Goal: Task Accomplishment & Management: Manage account settings

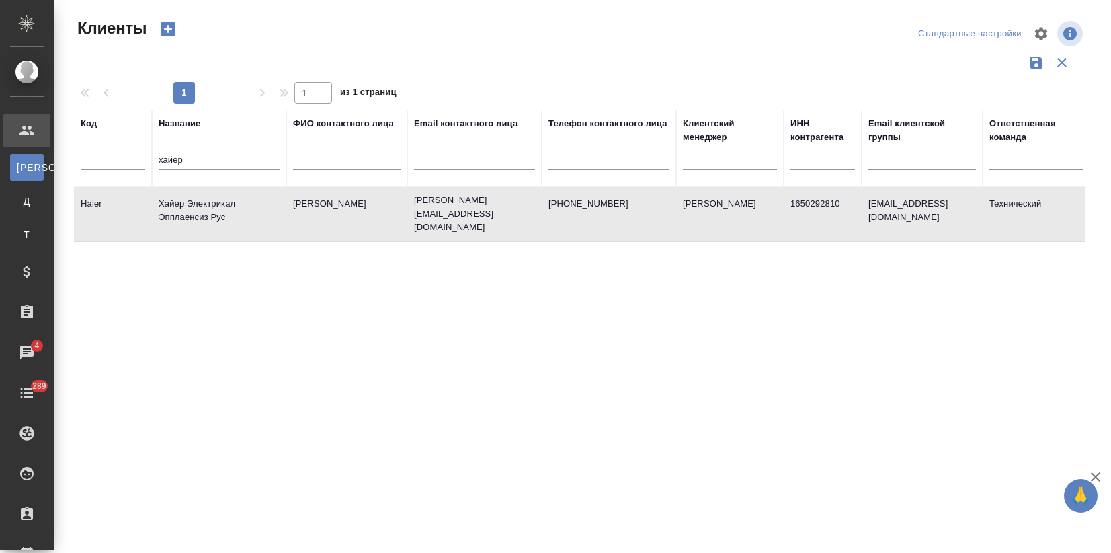
select select "RU"
drag, startPoint x: 199, startPoint y: 161, endPoint x: 87, endPoint y: 149, distance: 112.9
click at [103, 147] on tr "Код Название хайер ФИО контактного лица Email контактного лица Телефон контактн…" at bounding box center [582, 148] width 1017 height 77
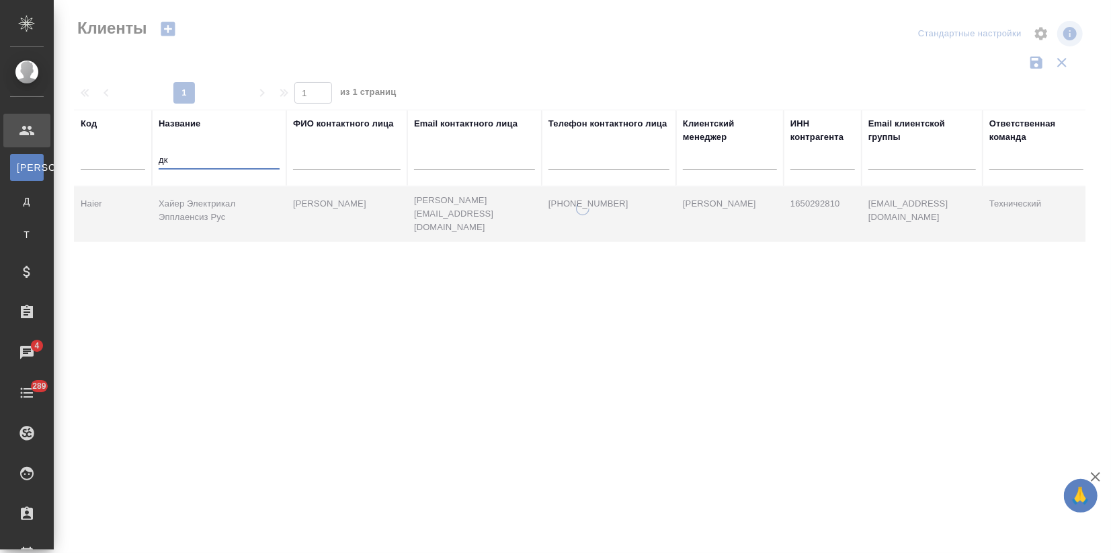
click at [148, 157] on tr "Код Название дк ФИО контактного лица Email контактного лица Телефон контактного…" at bounding box center [582, 148] width 1017 height 77
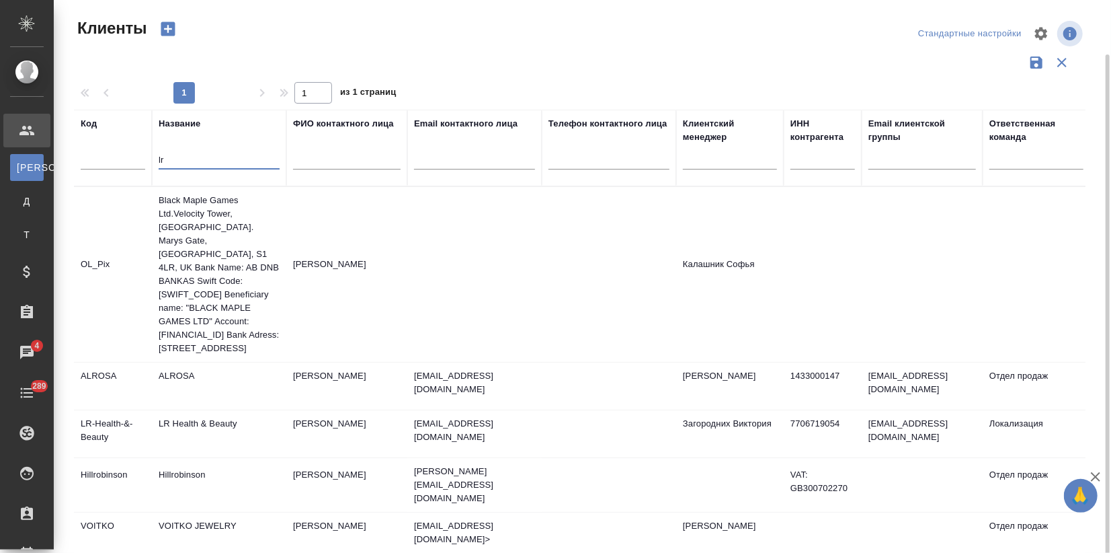
scroll to position [48, 0]
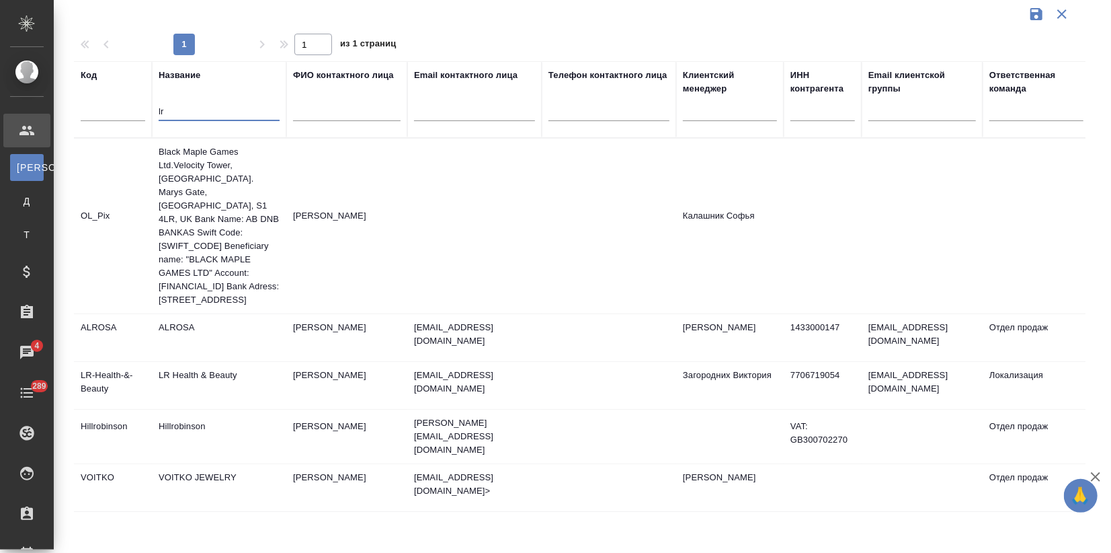
type input "lr"
click at [158, 375] on td "LR Health & Beauty" at bounding box center [219, 385] width 134 height 47
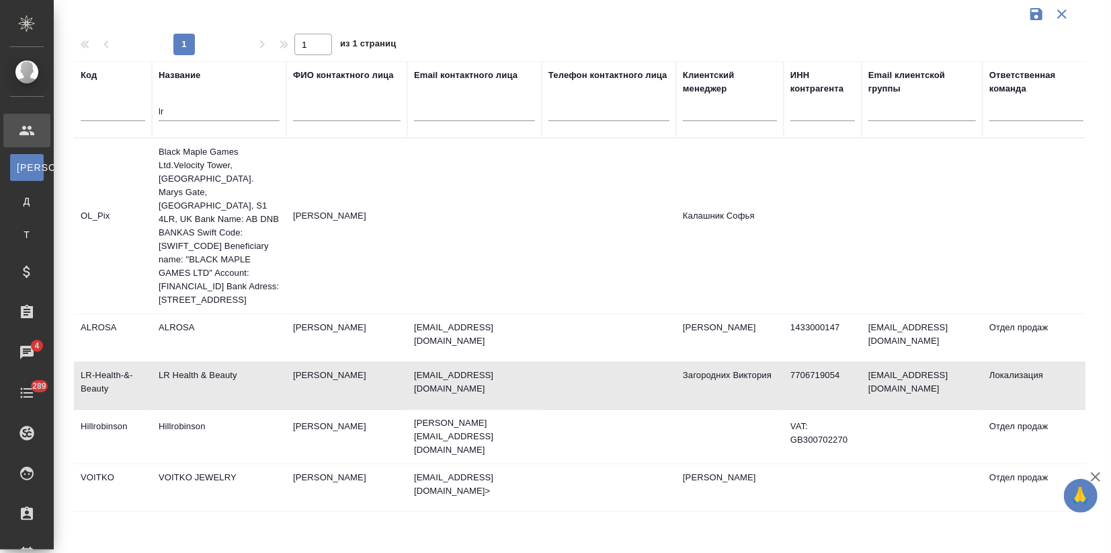
click at [158, 375] on td "LR Health & Beauty" at bounding box center [219, 385] width 134 height 47
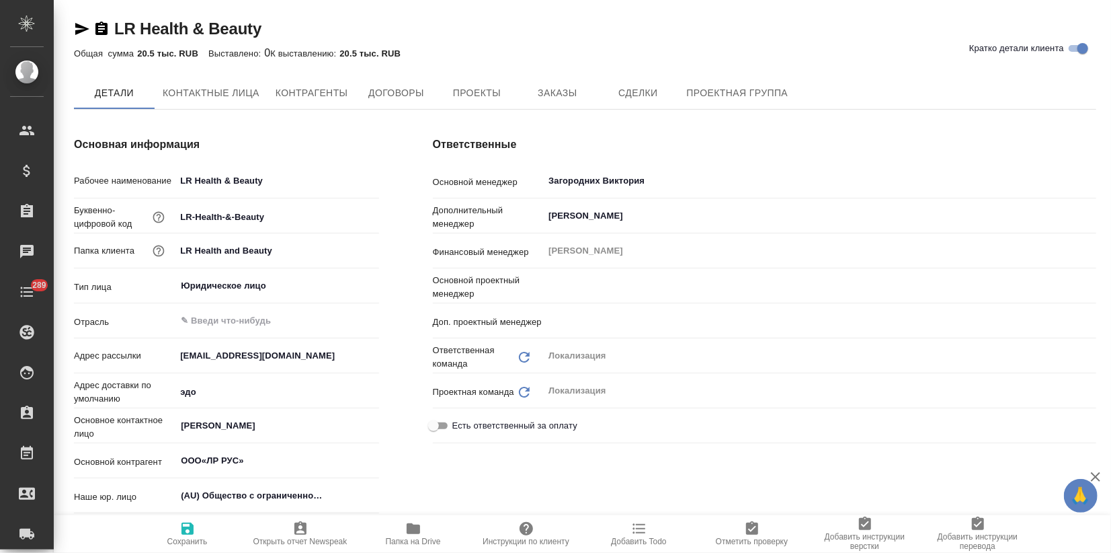
type input "ООО«ЛР РУС»"
type textarea "x"
type input "[PERSON_NAME]"
type input "Третьякова Ольга"
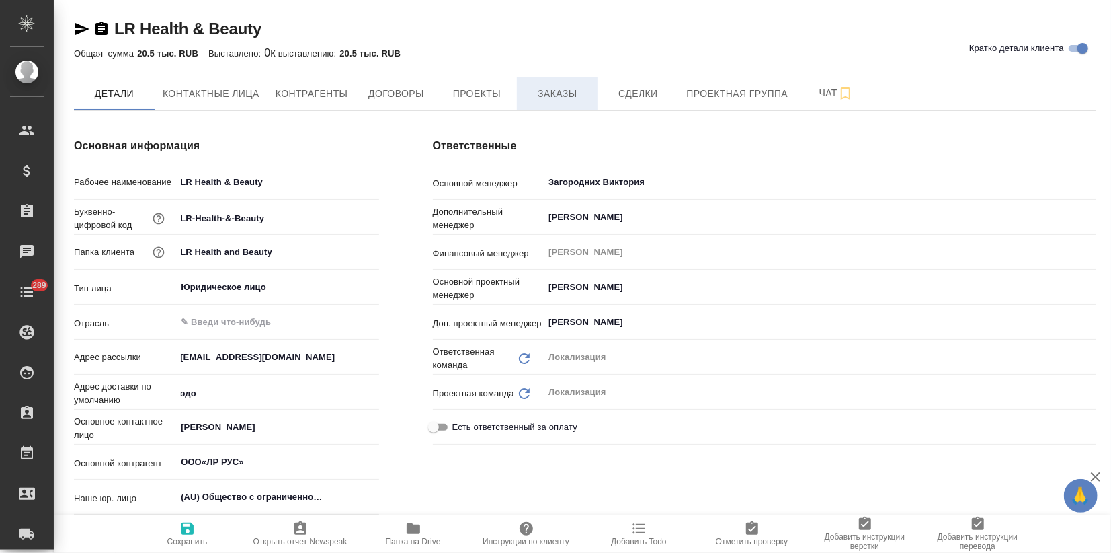
click at [554, 87] on span "Заказы" at bounding box center [557, 93] width 65 height 17
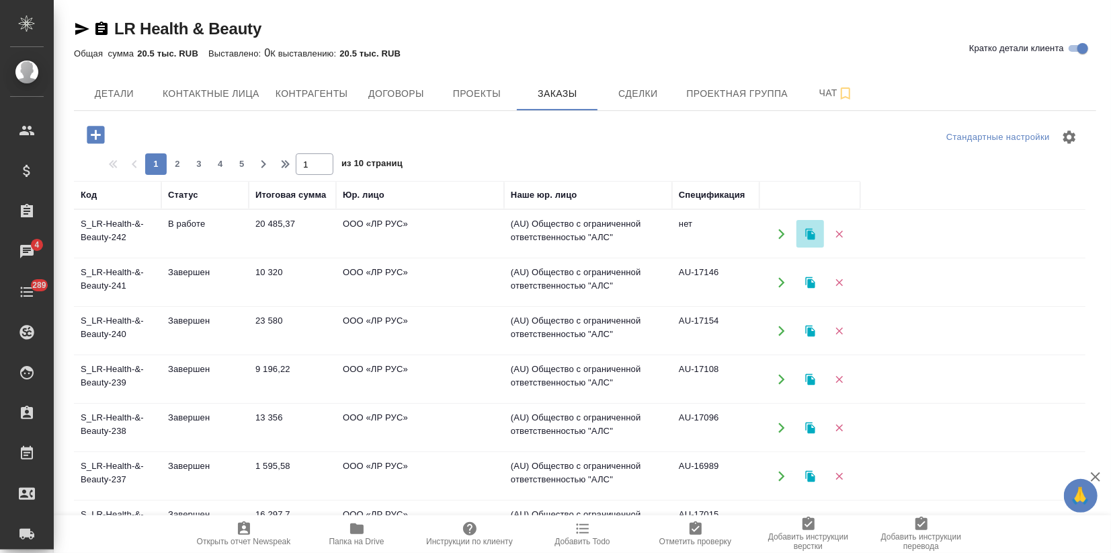
click at [809, 231] on icon "button" at bounding box center [809, 233] width 9 height 11
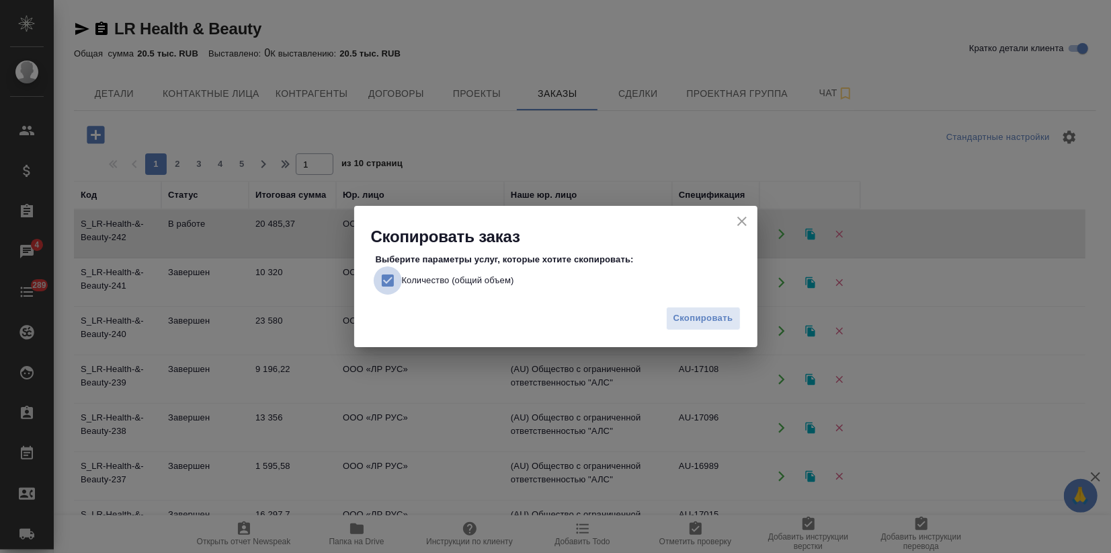
click at [388, 278] on input "Количество (общий объем)" at bounding box center [388, 280] width 28 height 28
checkbox input "false"
click at [699, 320] on span "Скопировать" at bounding box center [704, 318] width 60 height 15
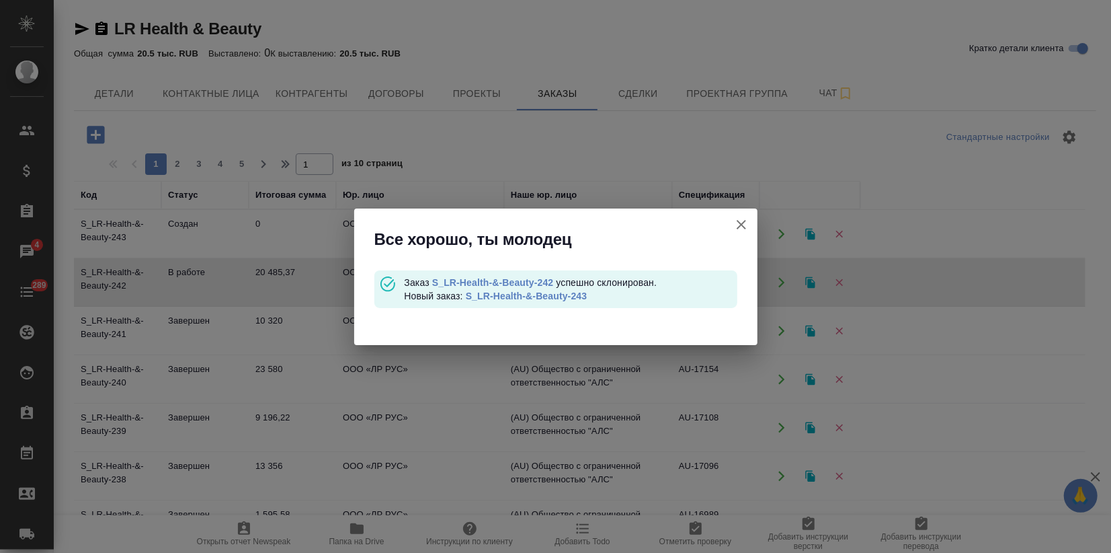
click at [559, 294] on link "S_LR-Health-&-Beauty-243" at bounding box center [527, 295] width 122 height 11
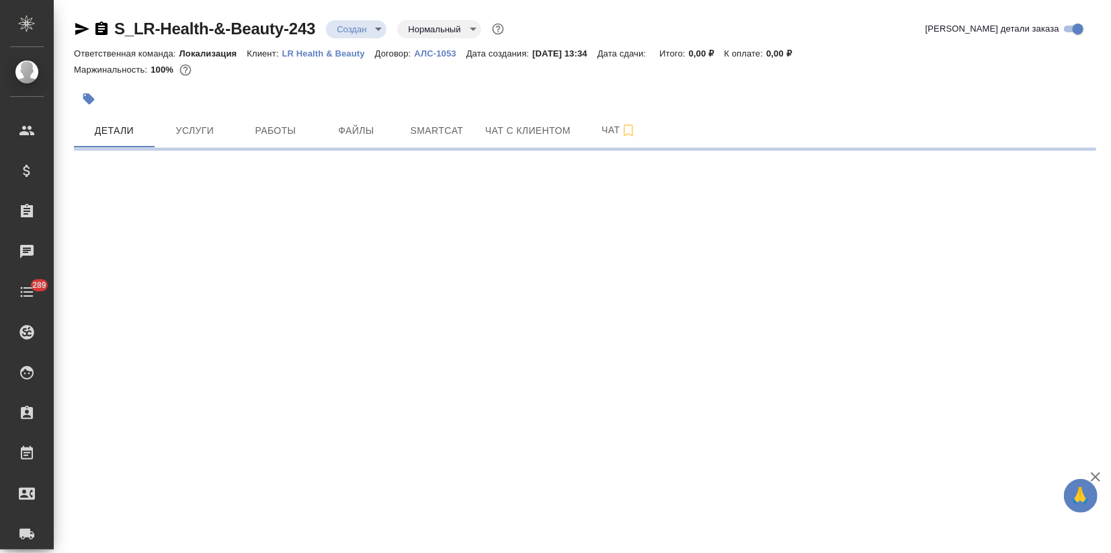
select select "RU"
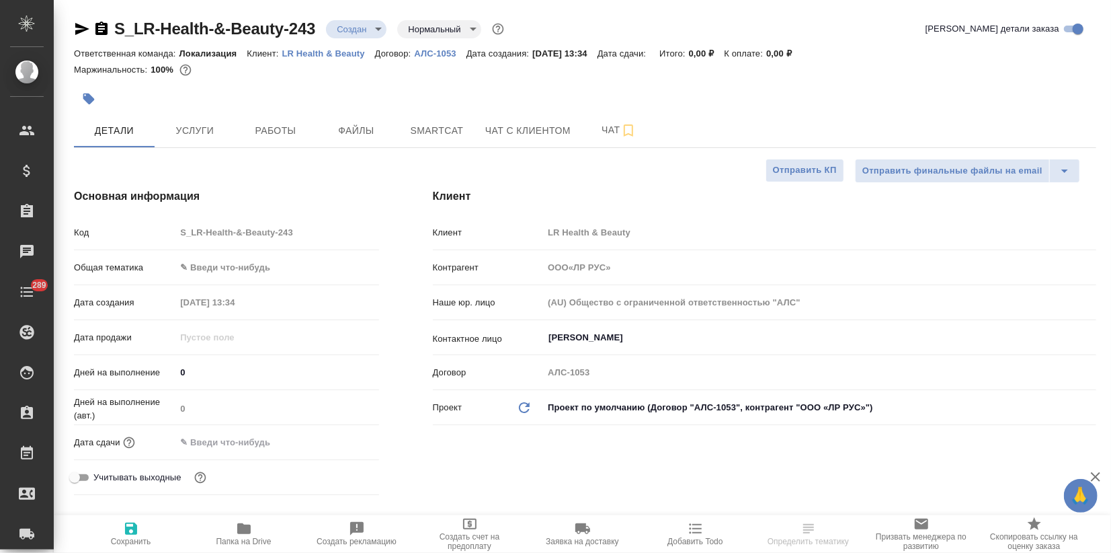
type input "ООО«ЛР РУС»"
type textarea "x"
click at [583, 341] on input "[PERSON_NAME]" at bounding box center [797, 337] width 500 height 16
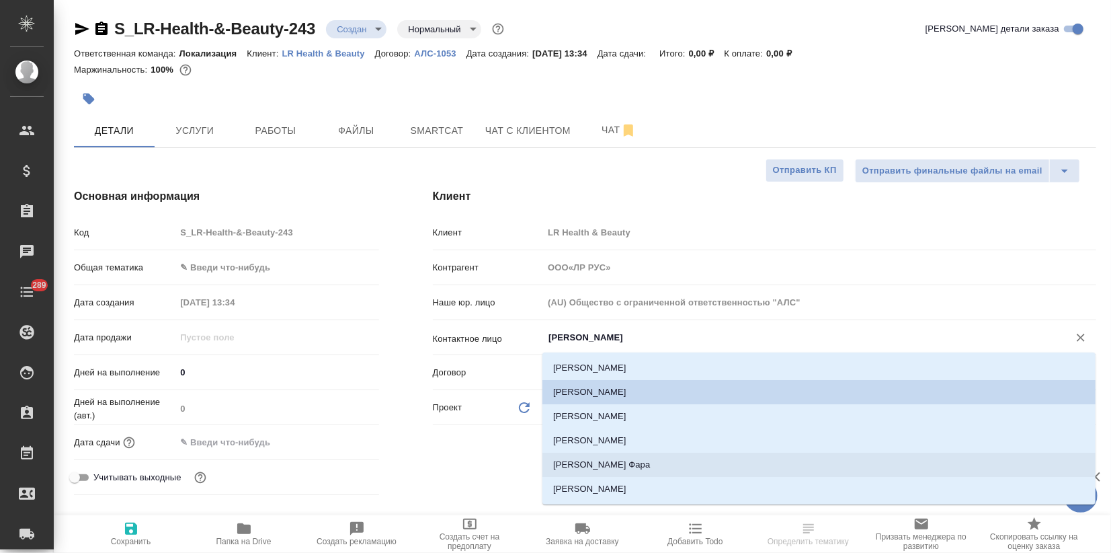
click at [586, 463] on li "[PERSON_NAME] Фара" at bounding box center [819, 465] width 553 height 24
type input "ООО«ЛР РУС»"
type input "[PERSON_NAME] Фара"
type textarea "x"
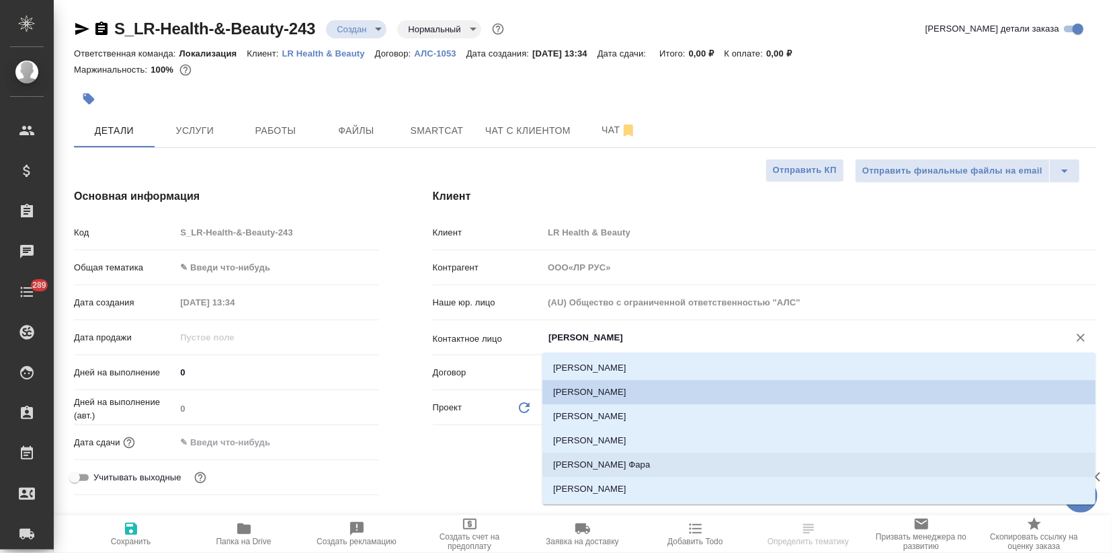
type textarea "x"
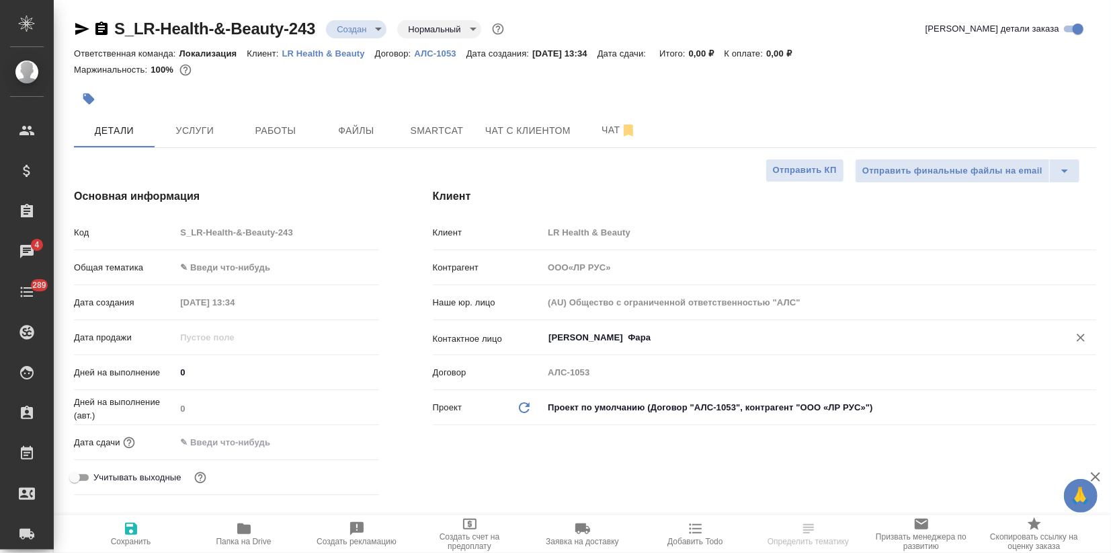
click at [134, 540] on span "Сохранить" at bounding box center [131, 541] width 40 height 9
type input "ООО«ЛР РУС»"
type textarea "x"
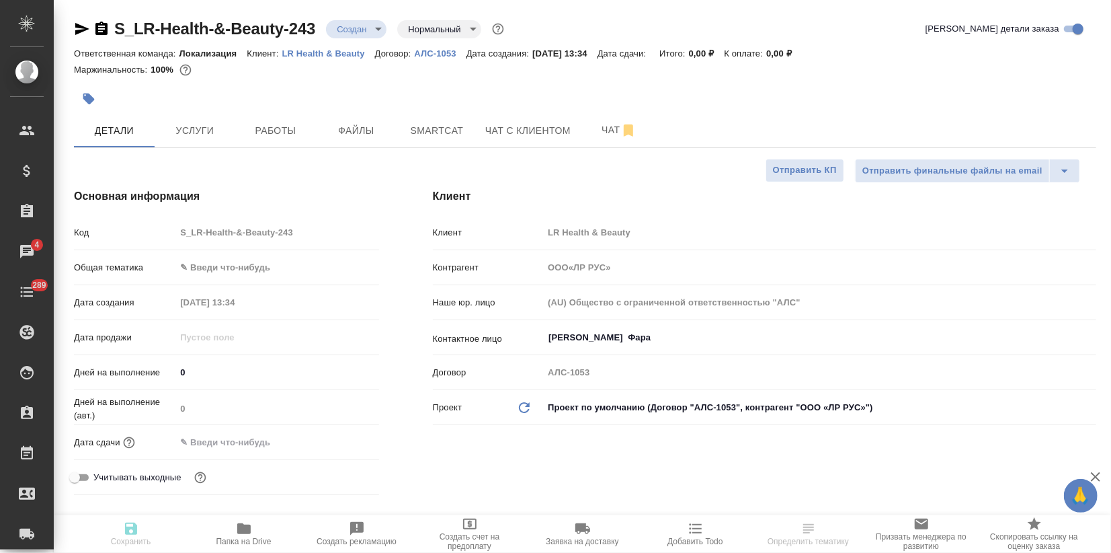
type input "ООО«ЛР РУС»"
type textarea "x"
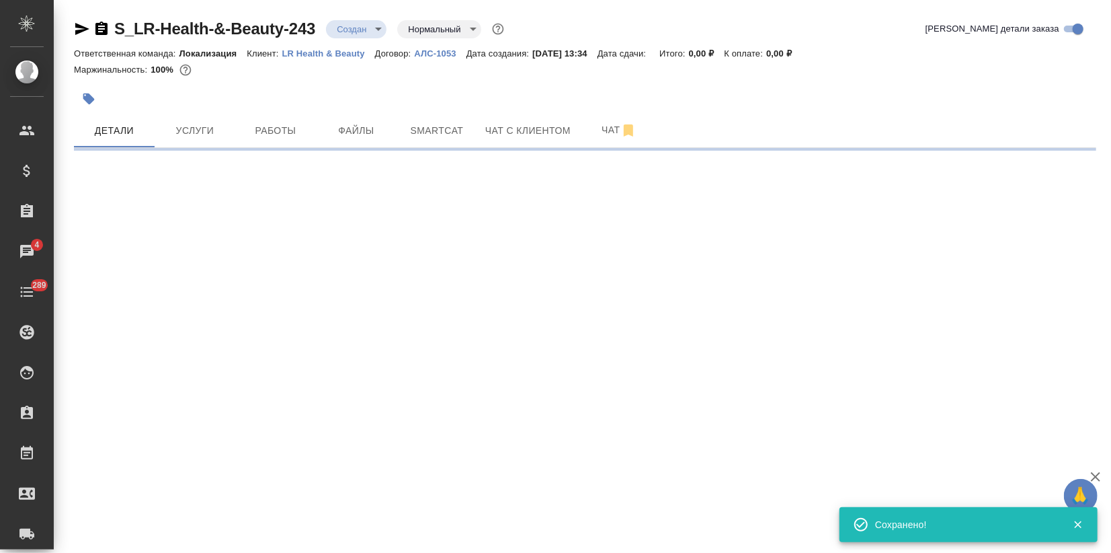
select select "RU"
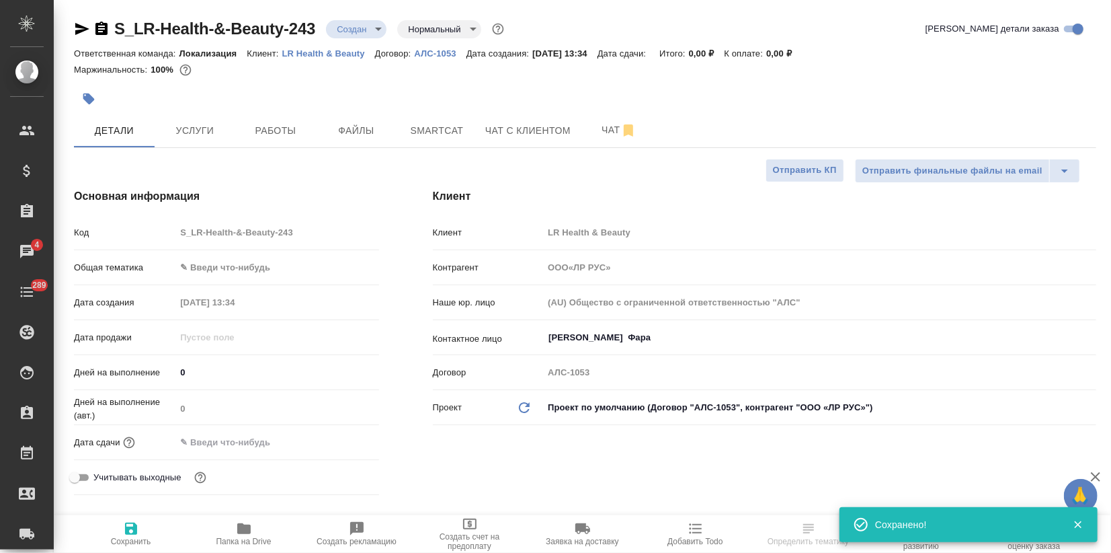
type textarea "x"
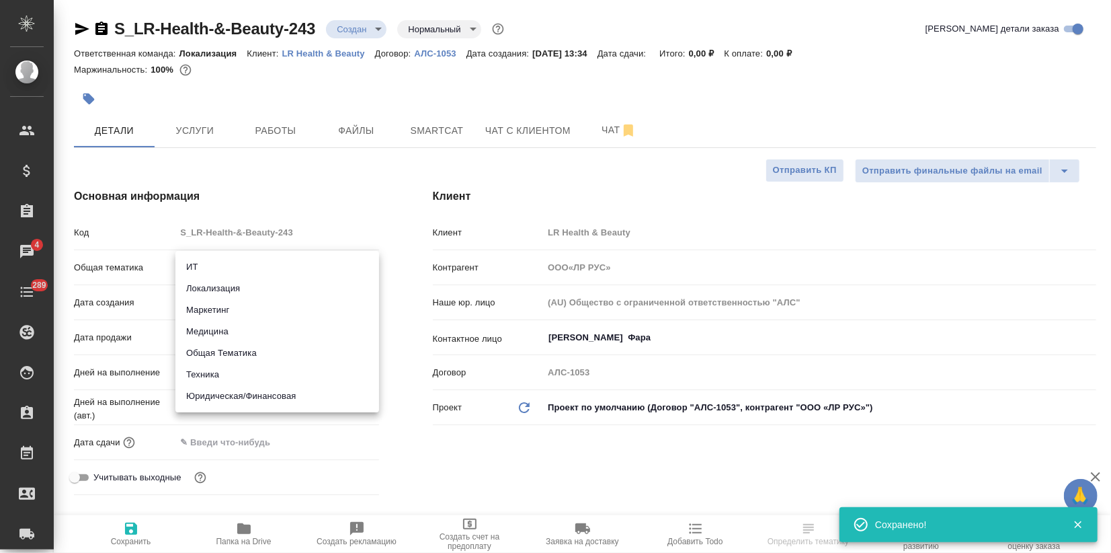
click at [225, 265] on body "🙏 .cls-1 fill:#fff; AWATERA Zagorodnikh [PERSON_NAME] Спецификации Заказы 4 Чат…" at bounding box center [555, 276] width 1111 height 553
click at [223, 296] on li "Локализация" at bounding box center [277, 289] width 204 height 22
type input "local"
type input "ООО«ЛР РУС»"
type textarea "x"
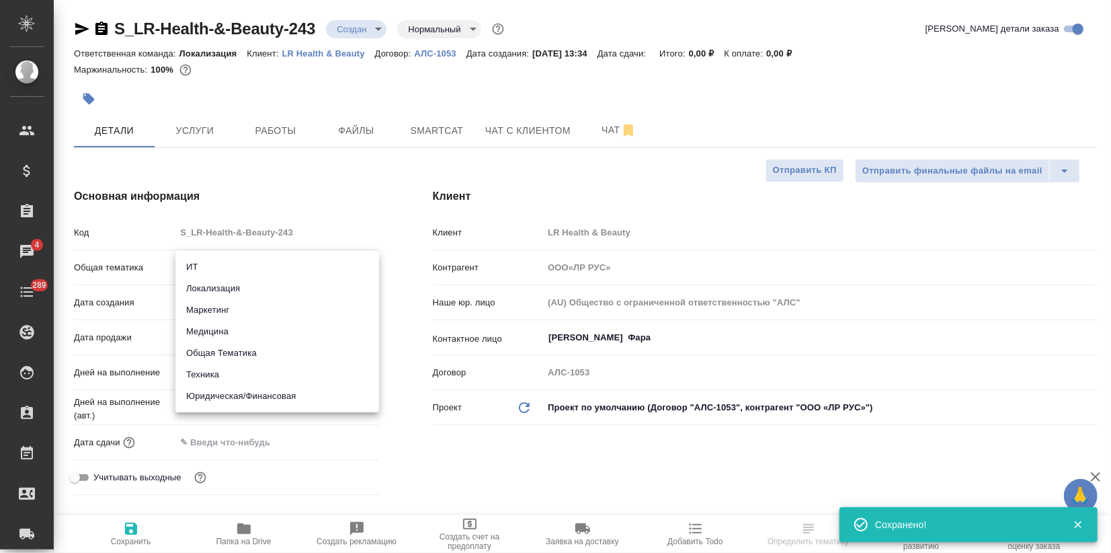
type textarea "x"
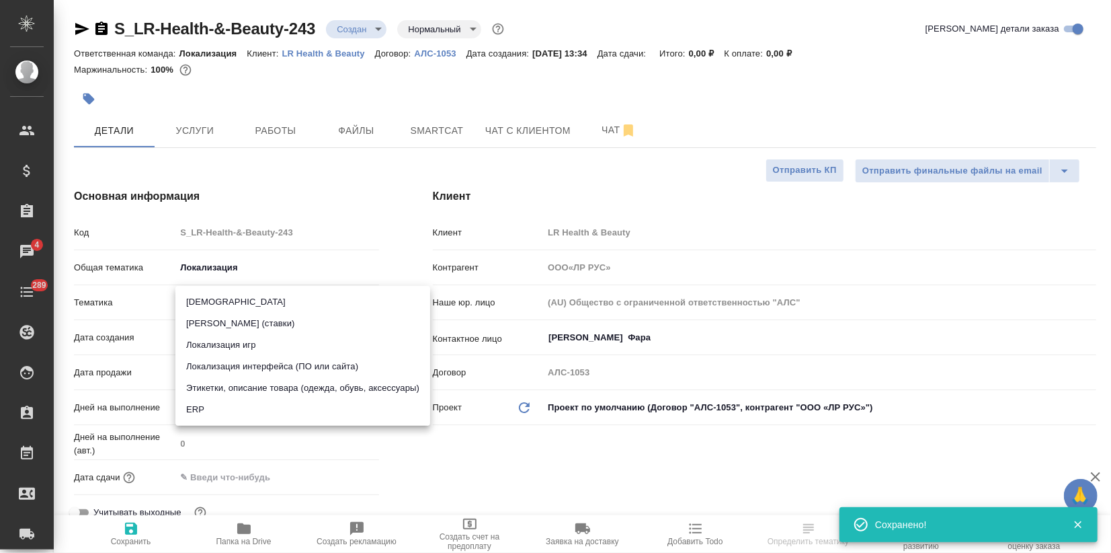
click at [199, 311] on body "🙏 .cls-1 fill:#fff; AWATERA Zagorodnikh [PERSON_NAME] Спецификации Заказы 4 Чат…" at bounding box center [555, 276] width 1111 height 553
click at [215, 268] on div at bounding box center [555, 276] width 1111 height 553
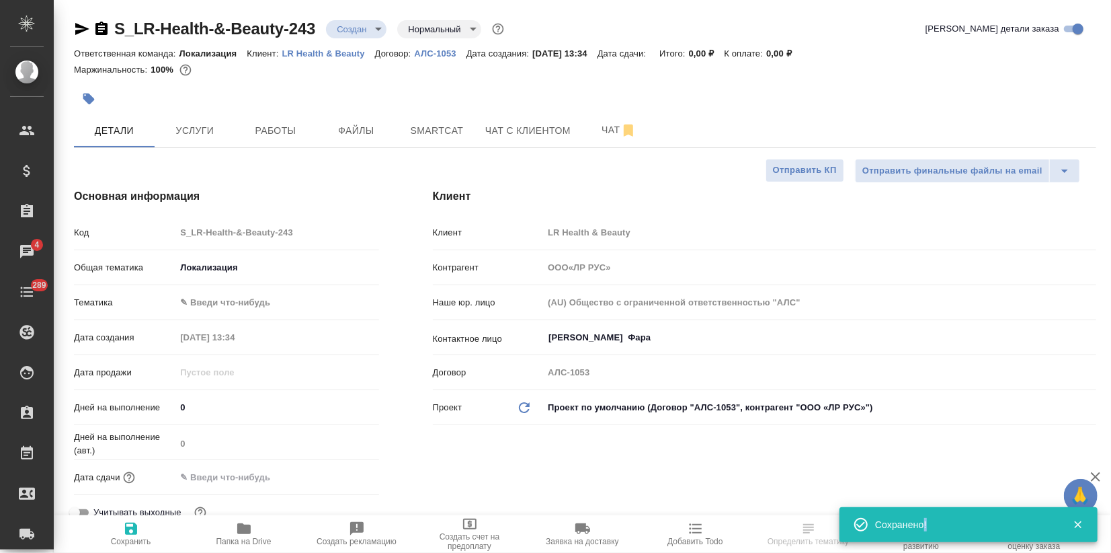
click at [215, 268] on div "Авиатуризм Беттинг (ставки) Локализация игр Локализация интерфейса (ПО или сайт…" at bounding box center [555, 276] width 1111 height 553
click at [215, 268] on div ".cls-1 fill:#fff; AWATERA Zagorodnikh [PERSON_NAME] Спецификации Заказы 4 Чаты …" at bounding box center [555, 276] width 1111 height 553
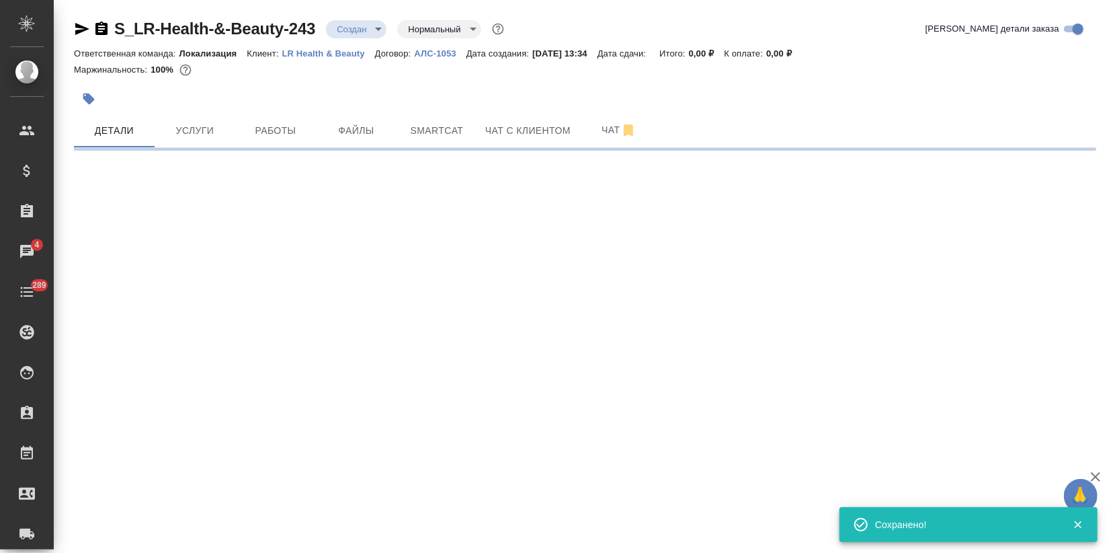
select select "RU"
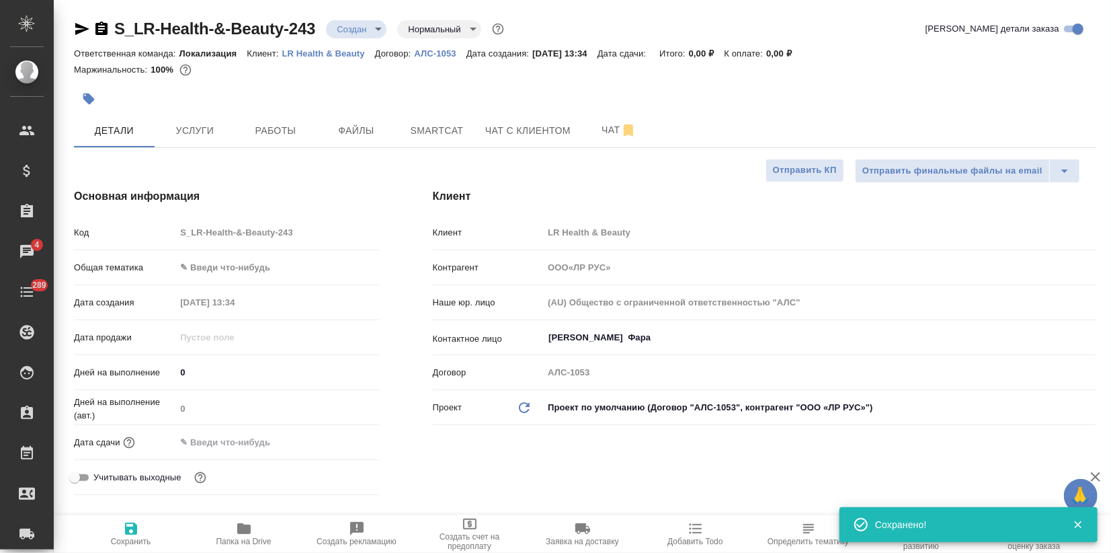
type textarea "x"
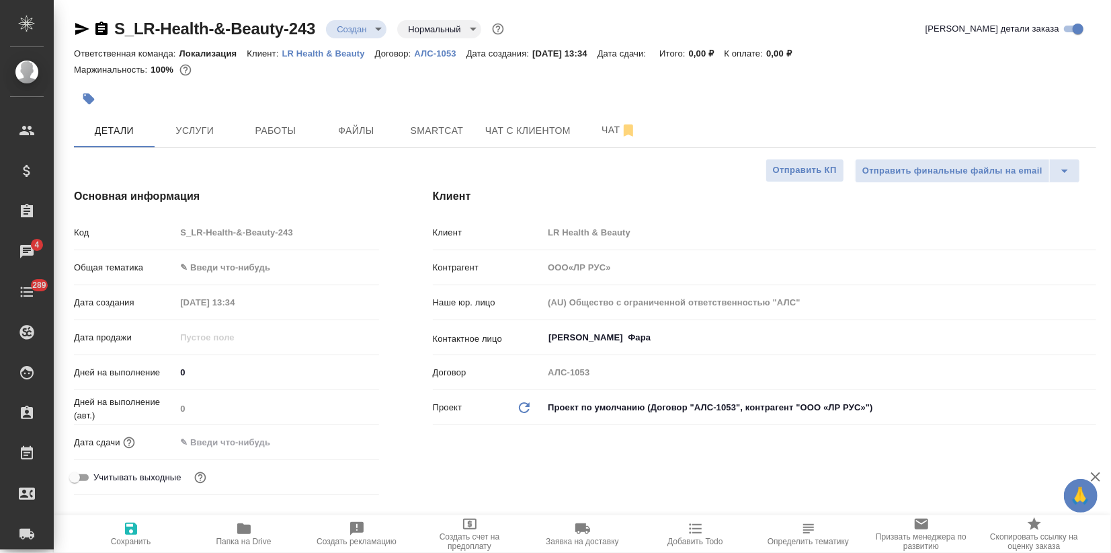
click at [207, 280] on div "Общая тематика ✎ Введи что-нибудь" at bounding box center [226, 273] width 305 height 35
click at [212, 269] on body "🙏 .cls-1 fill:#fff; AWATERA Zagorodnikh [PERSON_NAME] Спецификации Заказы 4 Чат…" at bounding box center [555, 276] width 1111 height 553
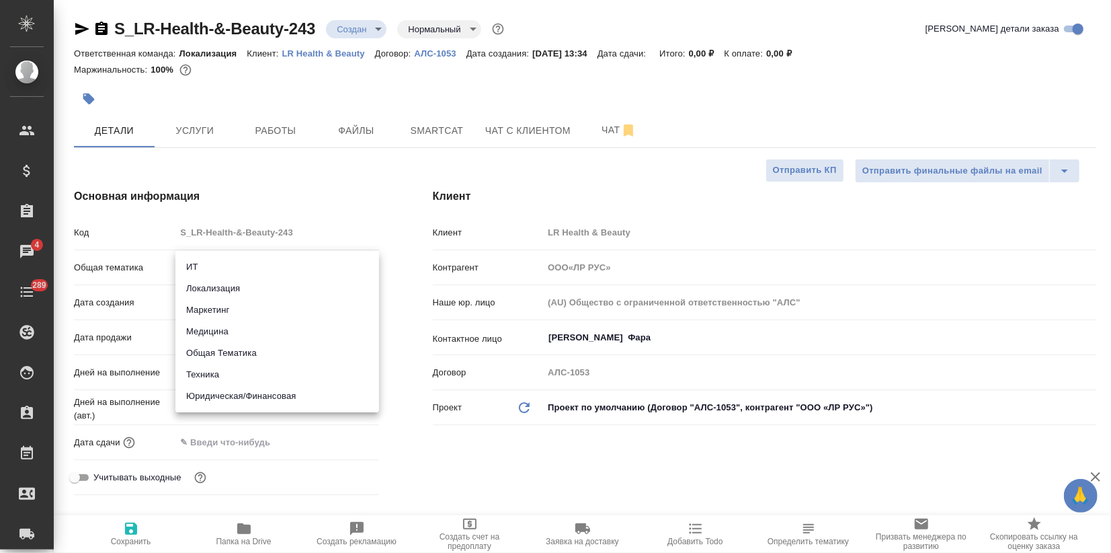
click at [221, 311] on li "Маркетинг" at bounding box center [277, 310] width 204 height 22
type input "marketing"
type input "ООО«ЛР РУС»"
type textarea "x"
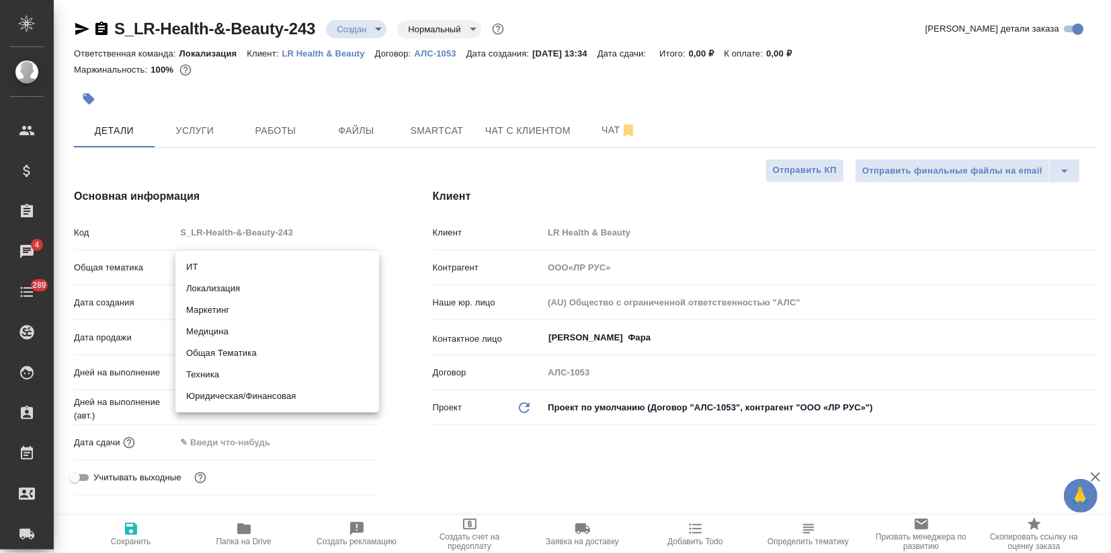
type textarea "x"
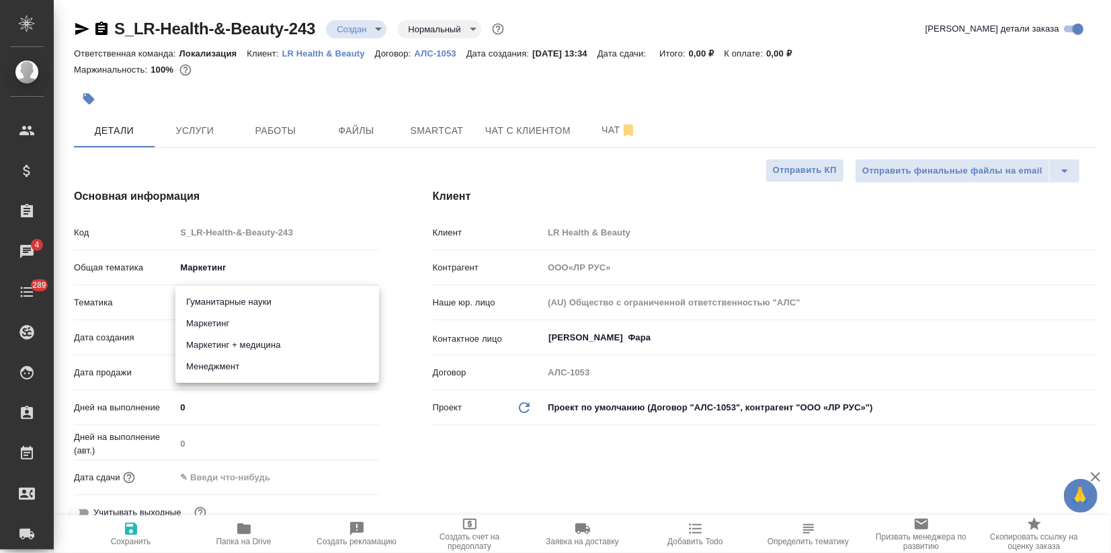
click at [221, 306] on body "🙏 .cls-1 fill:#fff; AWATERA Zagorodnikh [PERSON_NAME] Спецификации Заказы 4 Чат…" at bounding box center [555, 276] width 1111 height 553
click at [213, 325] on li "Маркетинг" at bounding box center [277, 324] width 204 height 22
type input "ООО«ЛР РУС»"
type textarea "x"
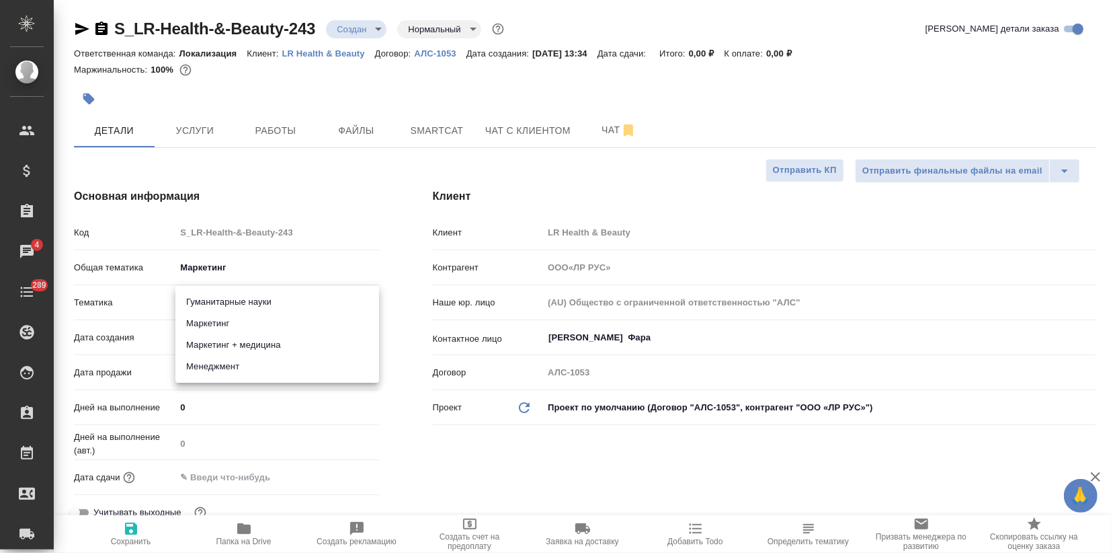
type textarea "x"
type input "5a8b8b956a9677013d343d63"
click at [140, 528] on span "Сохранить" at bounding box center [131, 533] width 97 height 26
type input "ООО«ЛР РУС»"
type textarea "x"
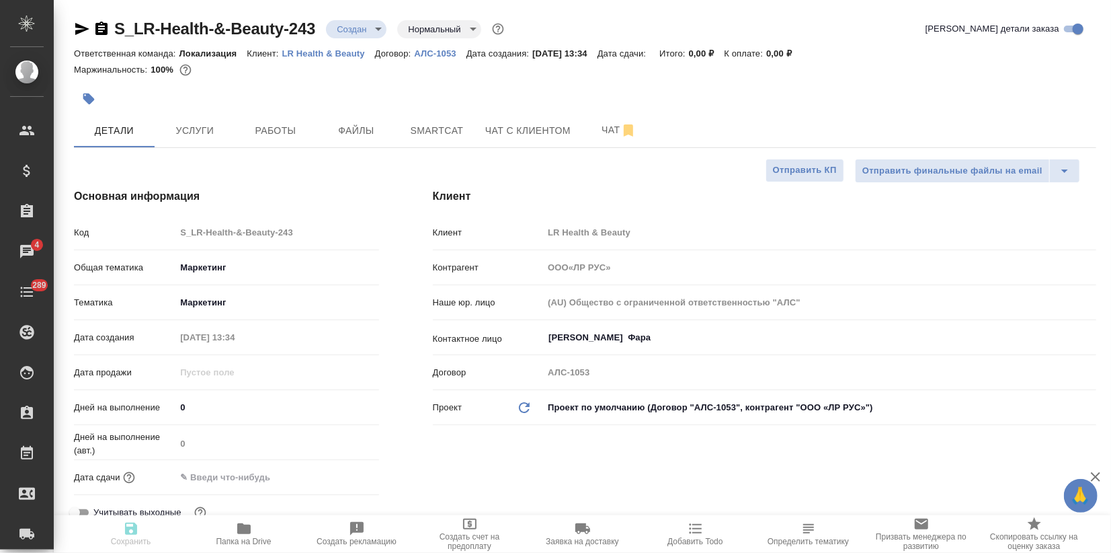
type textarea "x"
type input "ООО«ЛР РУС»"
type textarea "x"
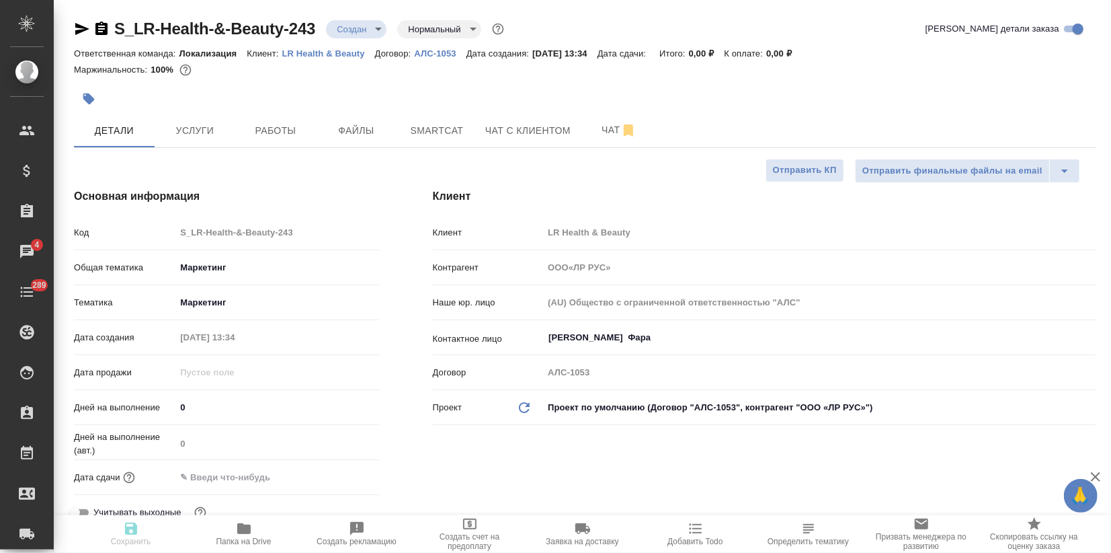
type textarea "x"
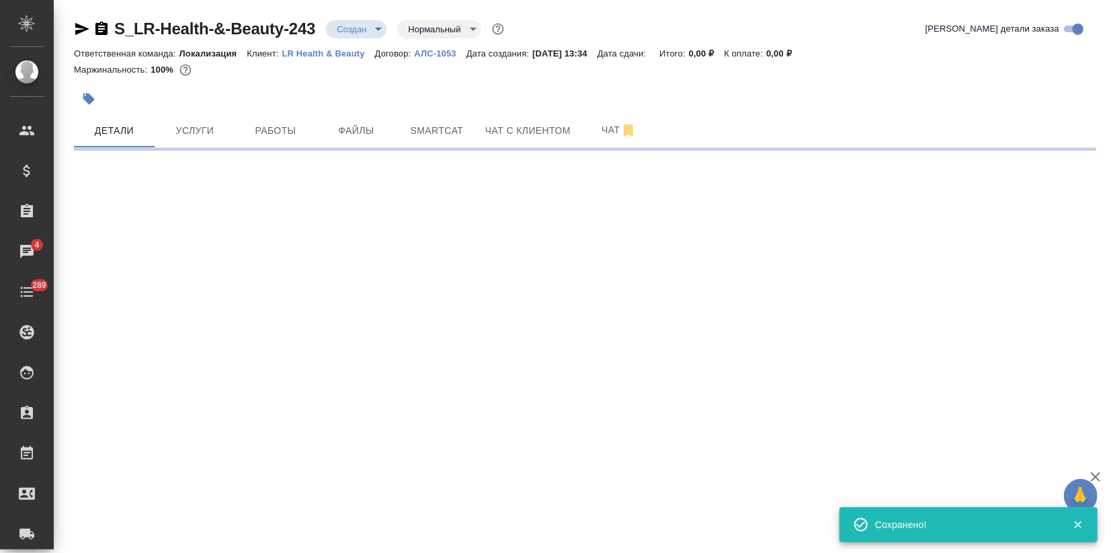
select select "RU"
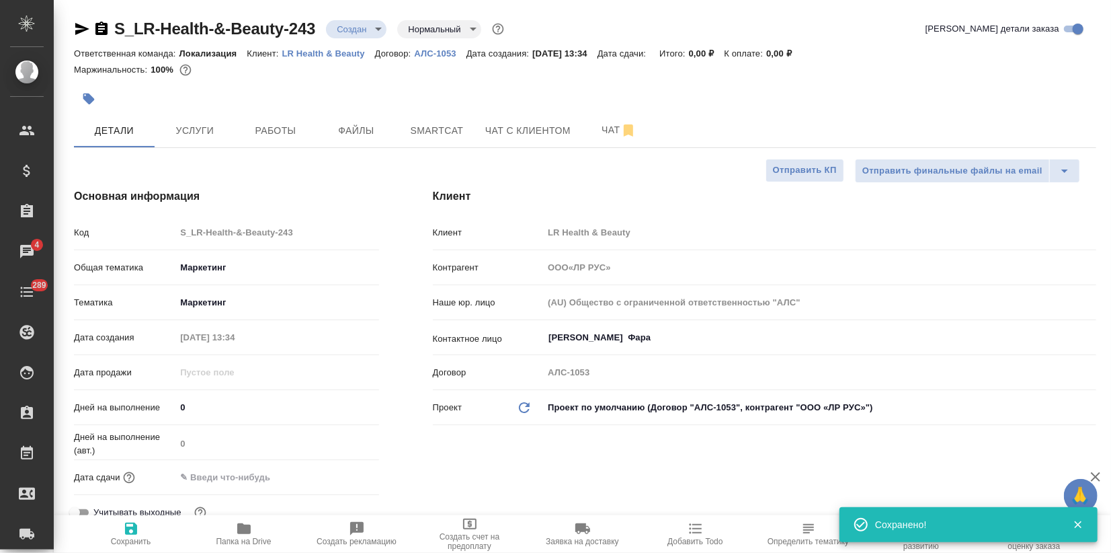
type input "ООО«ЛР РУС»"
type textarea "x"
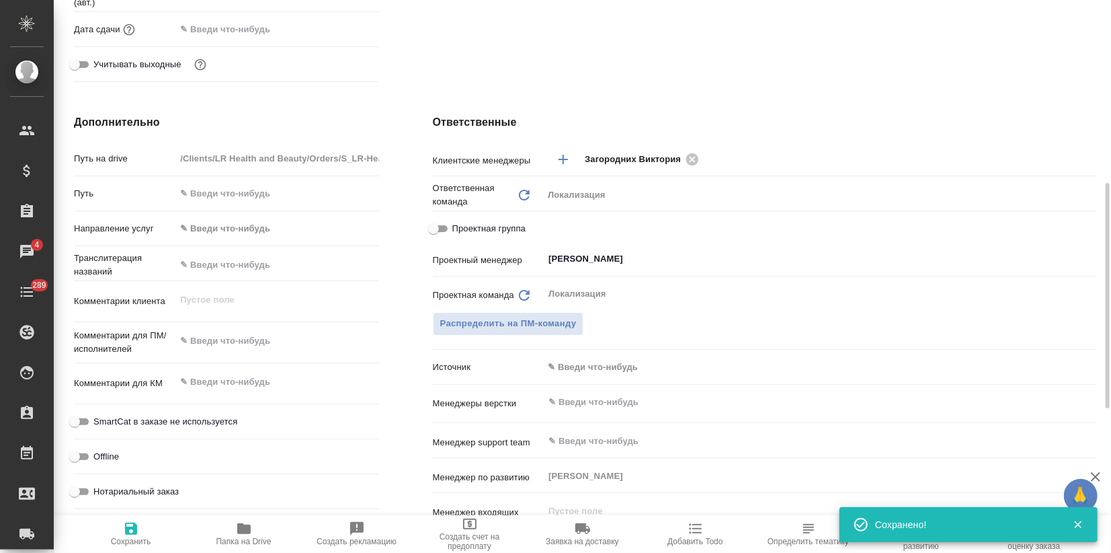
type textarea "x"
click at [208, 333] on textarea at bounding box center [276, 340] width 203 height 23
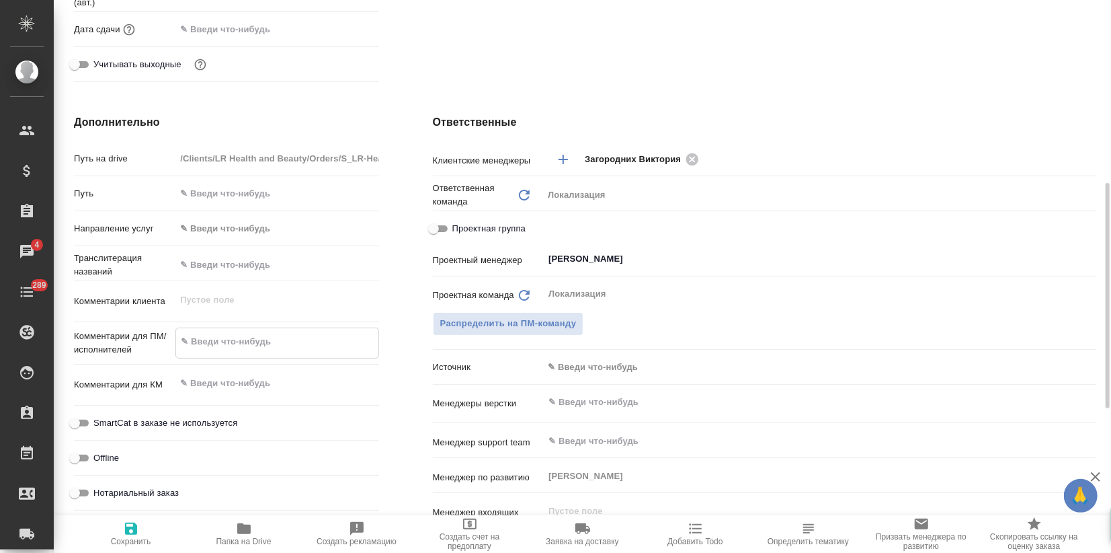
paste textarea "У нас появился заказ на озвучку видео. Нам нужна адаптация [PERSON_NAME] (подоб…"
type textarea "У нас появился заказ на озвучку видео. Нам нужна адаптация [PERSON_NAME] (подоб…"
type input "ООО«ЛР РУС»"
type textarea "x"
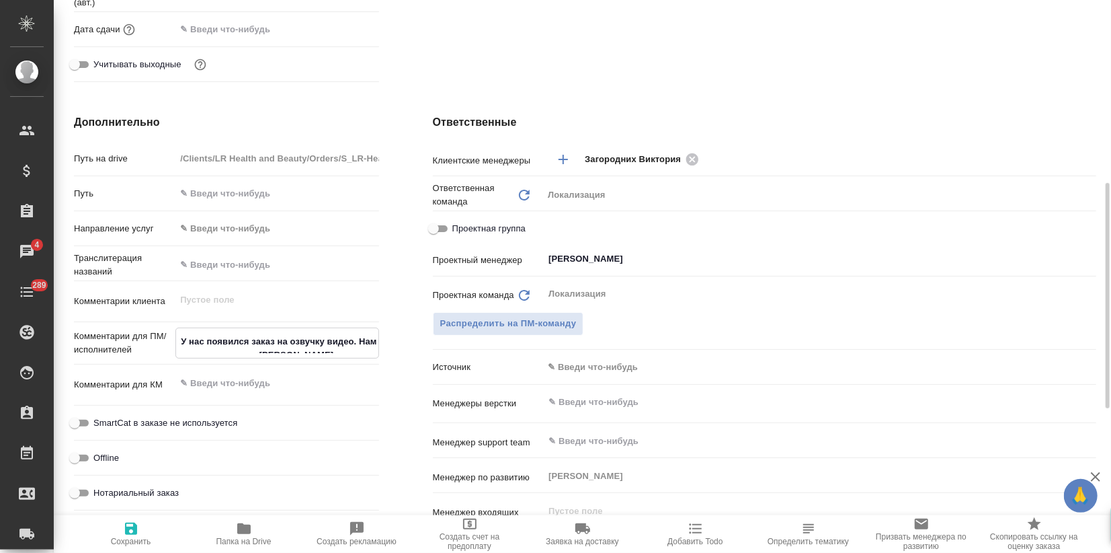
type textarea "x"
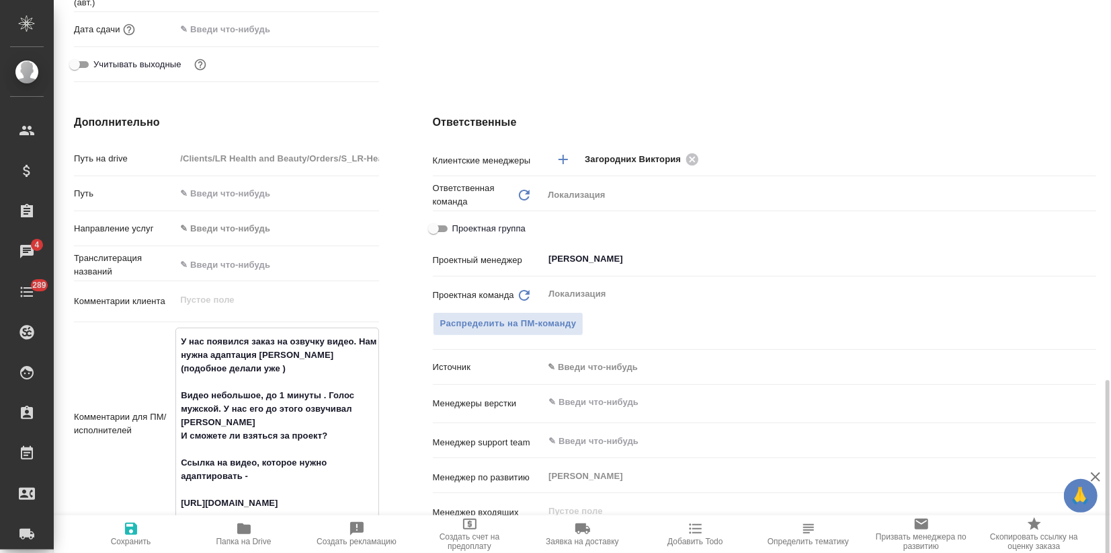
scroll to position [597, 0]
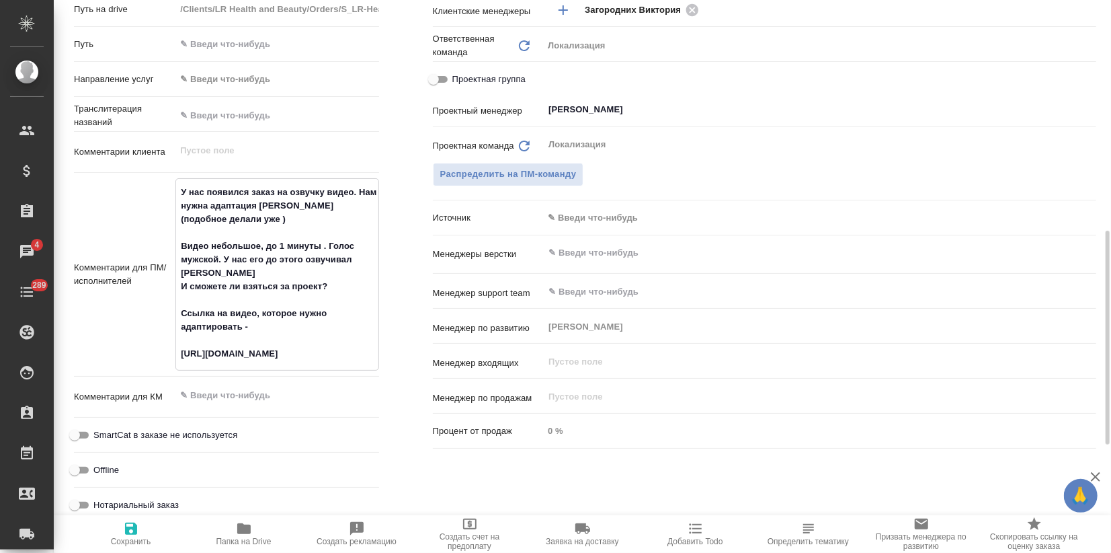
type textarea "У нас появился заказ на озвучку видео. Нам нужна адаптация [PERSON_NAME] (подоб…"
type textarea "x"
click at [132, 533] on icon "button" at bounding box center [131, 528] width 16 height 16
type input "ООО«ЛР РУС»"
type textarea "x"
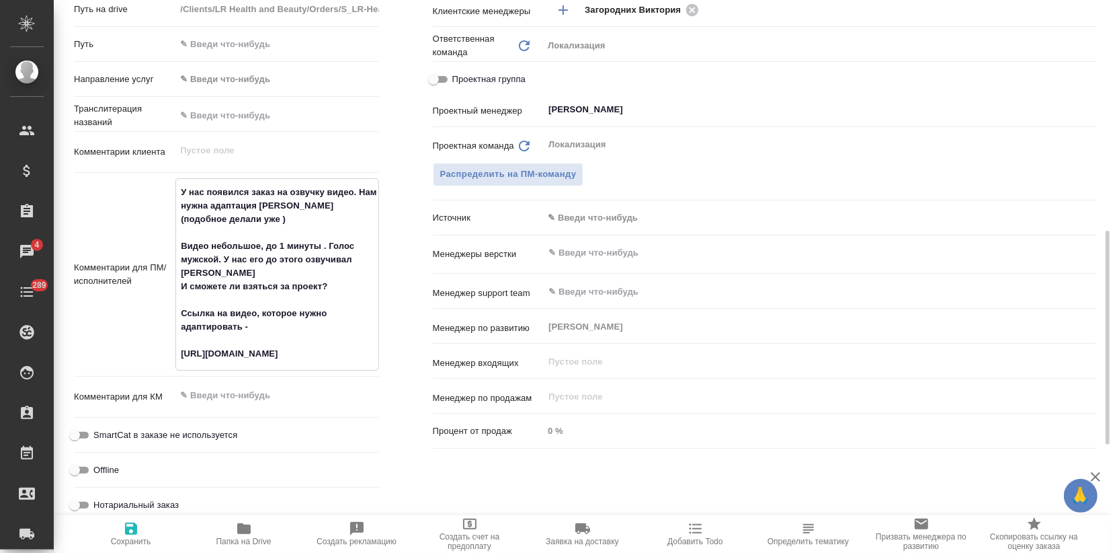
type textarea "x"
type input "ООО«ЛР РУС»"
type textarea "x"
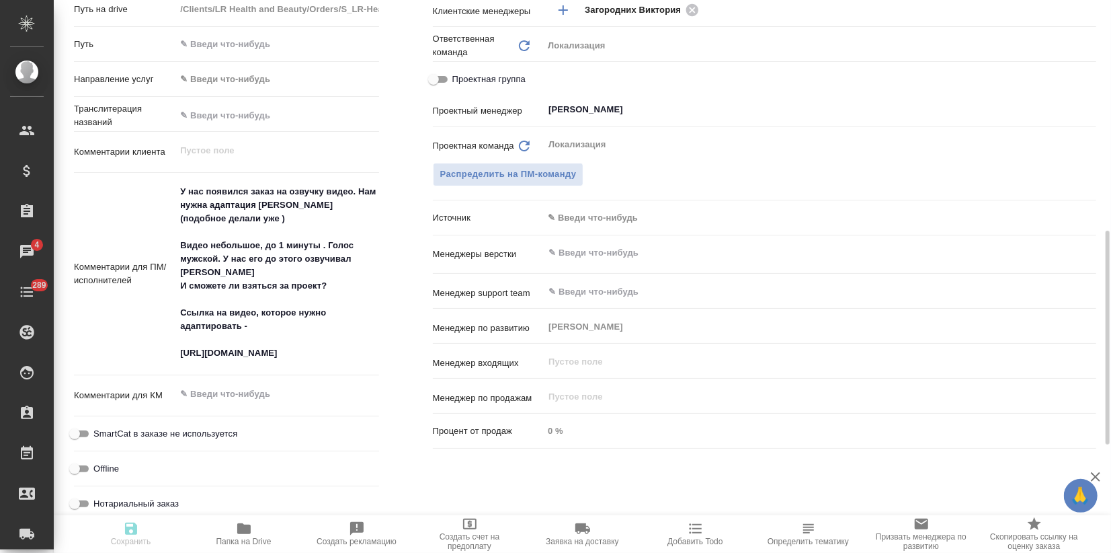
type textarea "x"
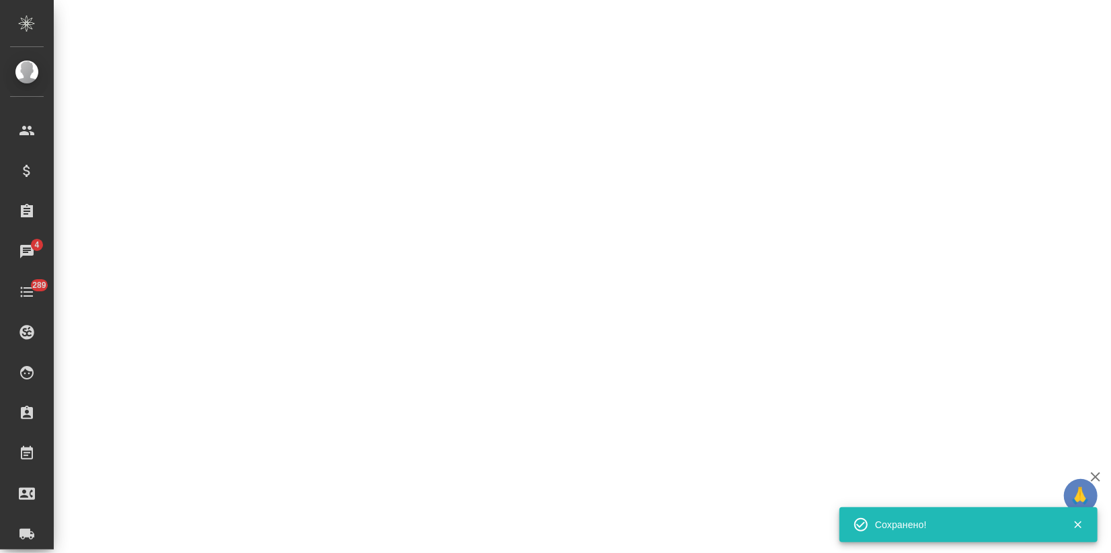
select select "RU"
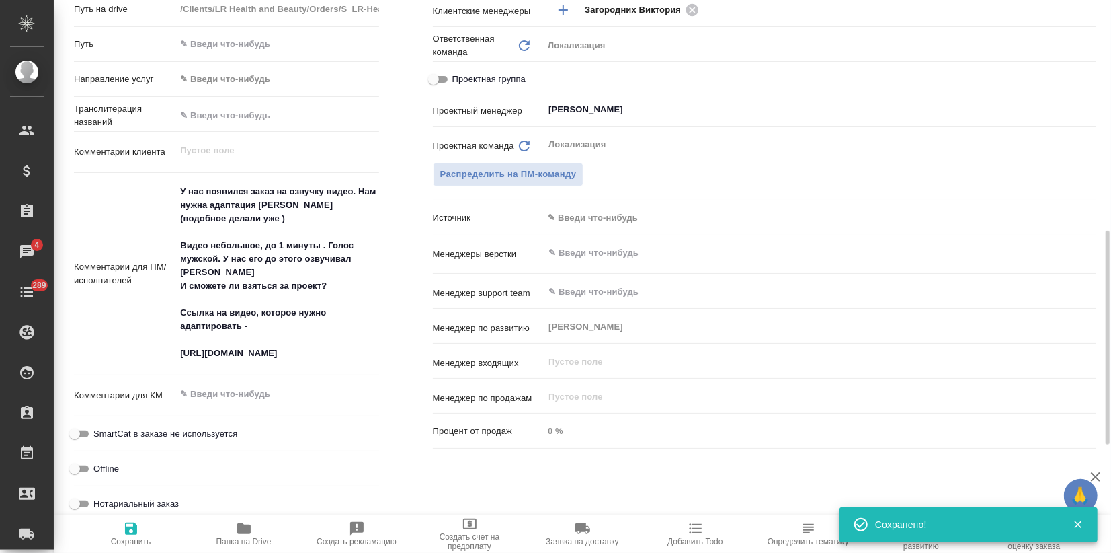
type textarea "x"
click at [202, 276] on textarea "У нас появился заказ на озвучку видео. Нам нужна адаптация [PERSON_NAME] (подоб…" at bounding box center [277, 273] width 202 height 184
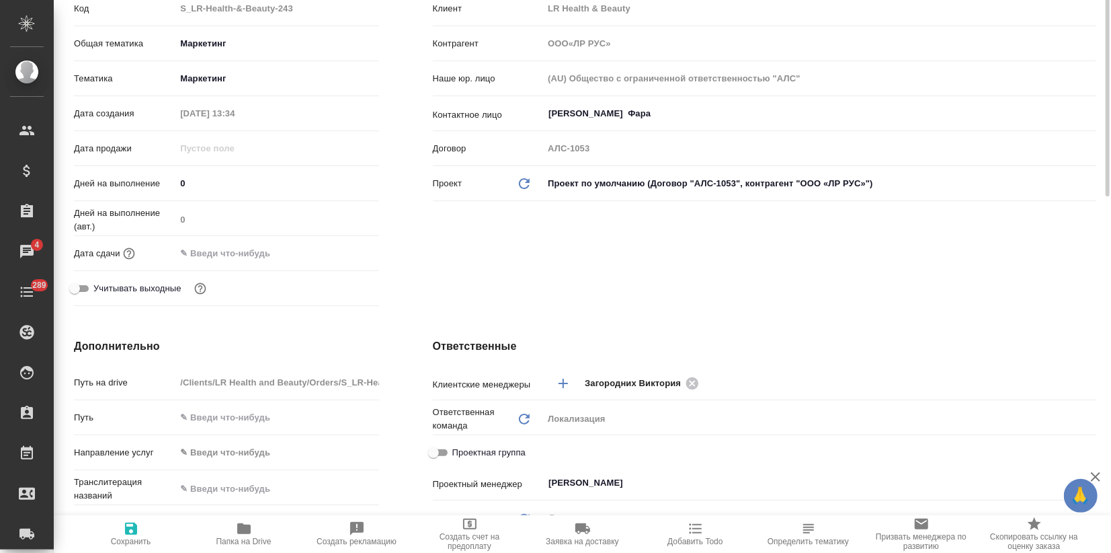
scroll to position [0, 0]
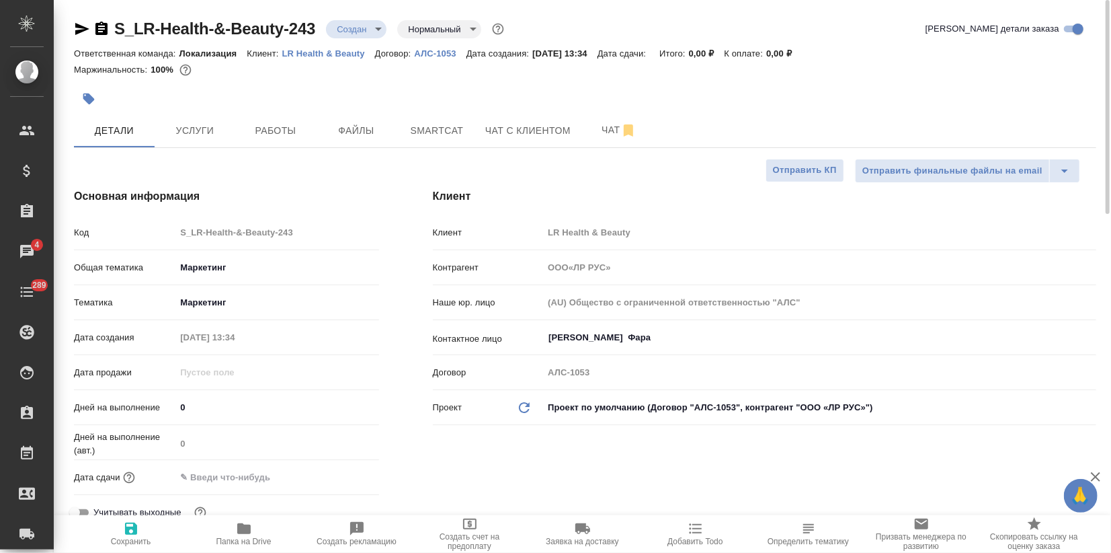
type textarea "x"
click at [107, 104] on div at bounding box center [415, 99] width 682 height 30
click at [93, 106] on button "button" at bounding box center [89, 99] width 30 height 30
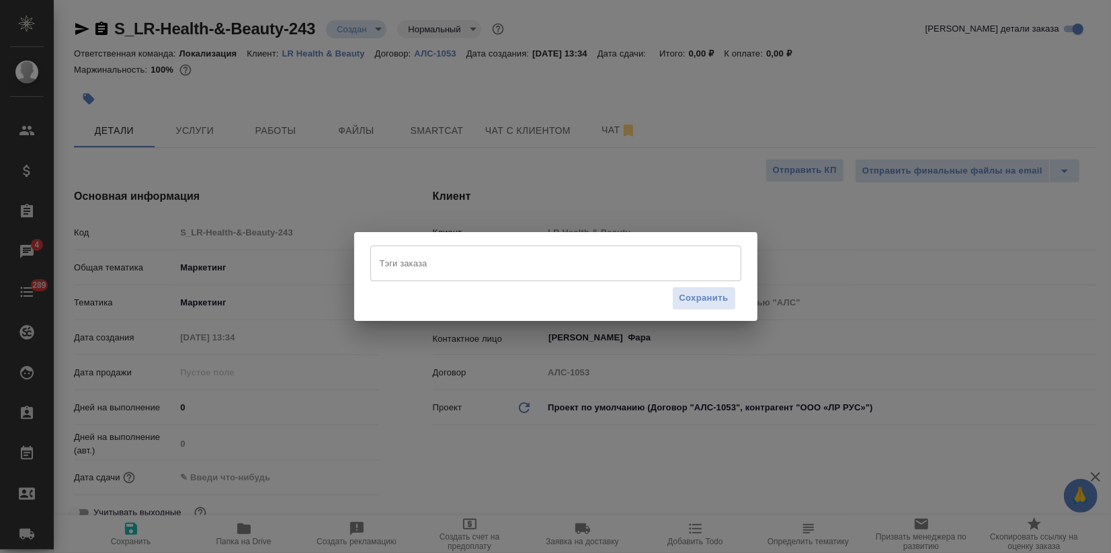
click at [397, 265] on input "Тэги заказа" at bounding box center [543, 262] width 333 height 23
paste input "[PERSON_NAME]"
type input "[PERSON_NAME]"
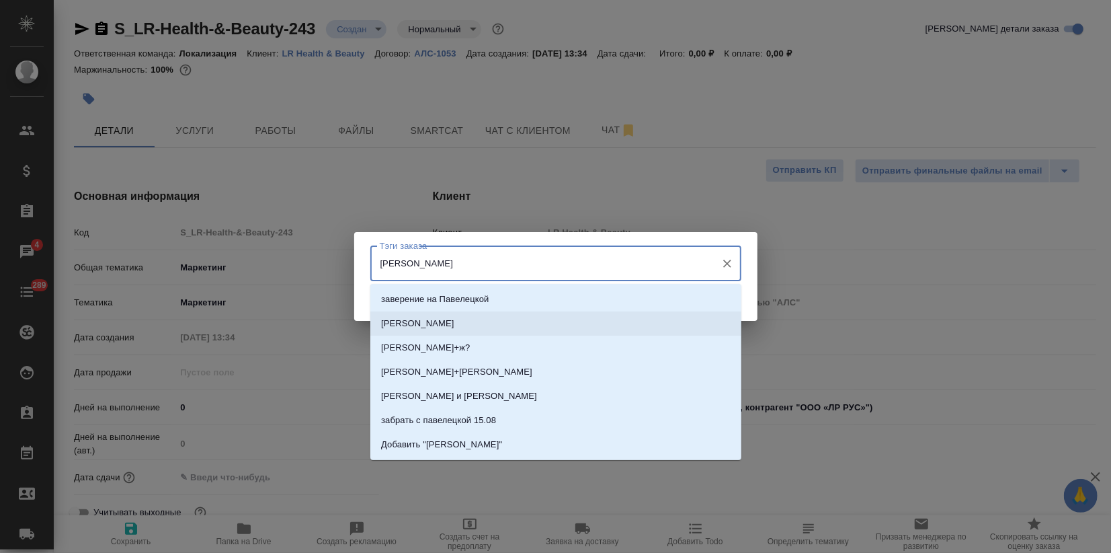
click at [494, 325] on li "[PERSON_NAME]" at bounding box center [555, 323] width 371 height 24
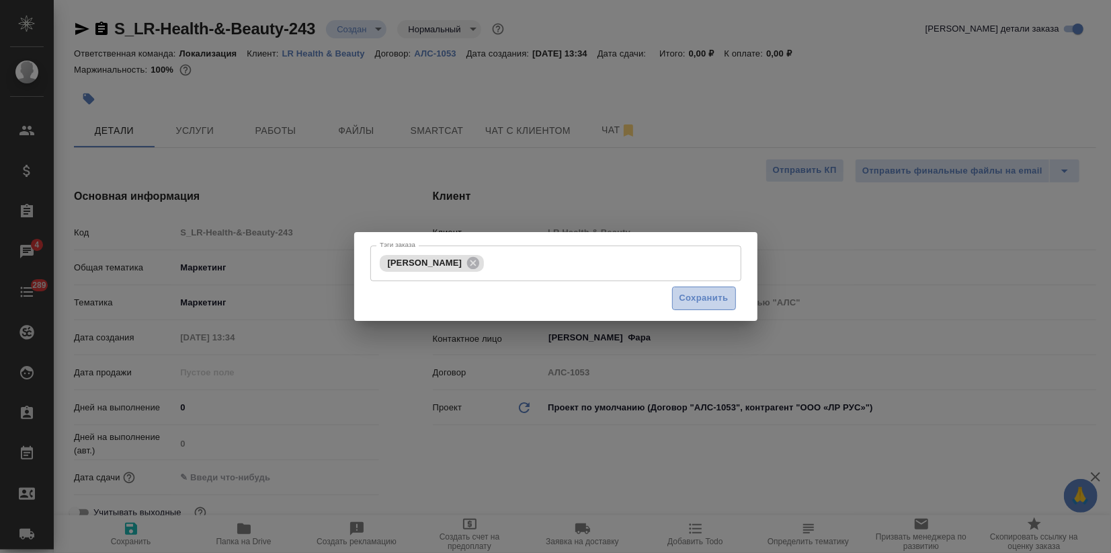
click at [684, 296] on span "Сохранить" at bounding box center [704, 297] width 49 height 15
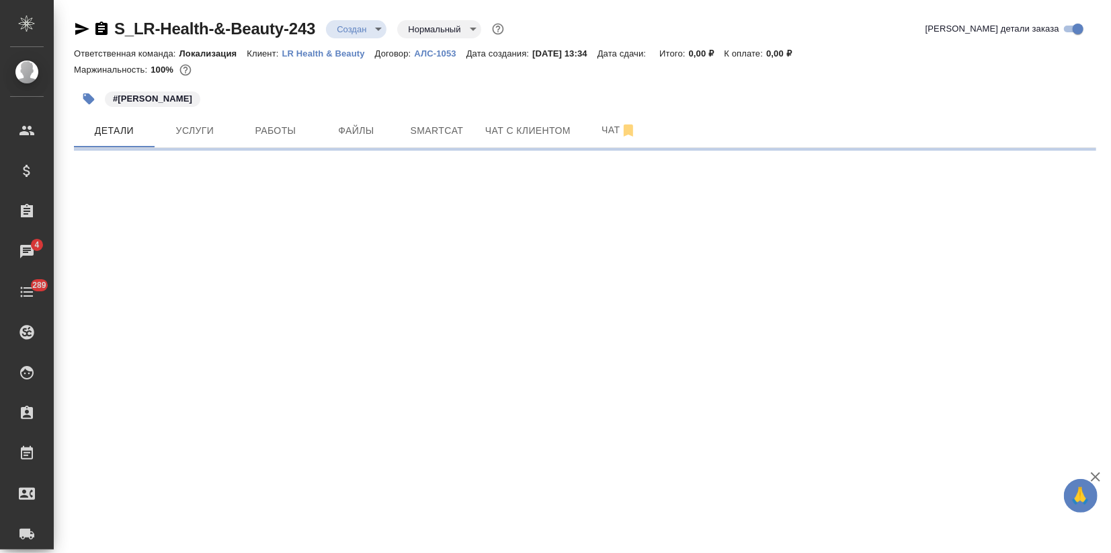
select select "RU"
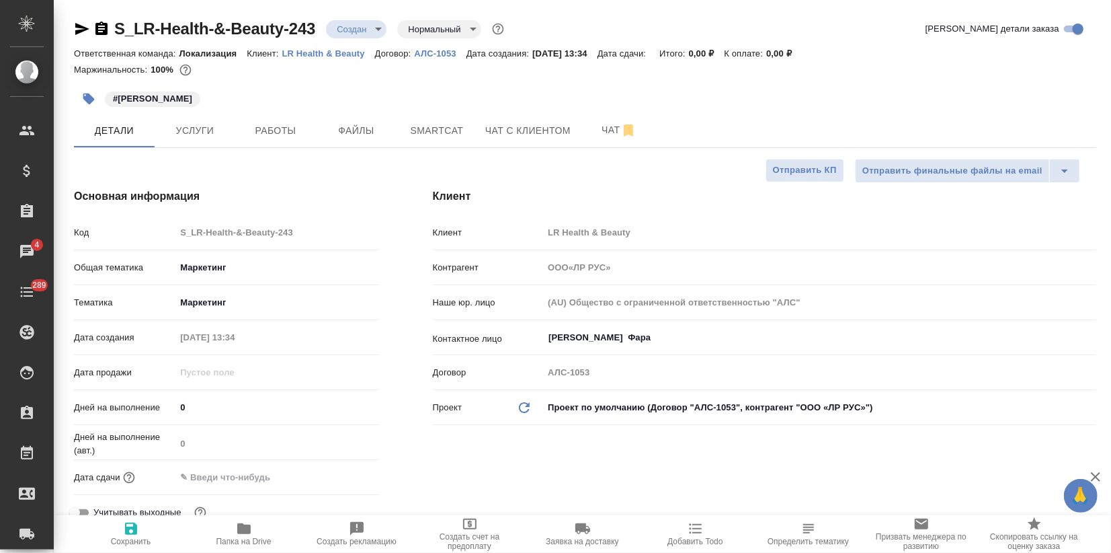
type input "ООО«ЛР РУС»"
type textarea "x"
type input "ООО«ЛР РУС»"
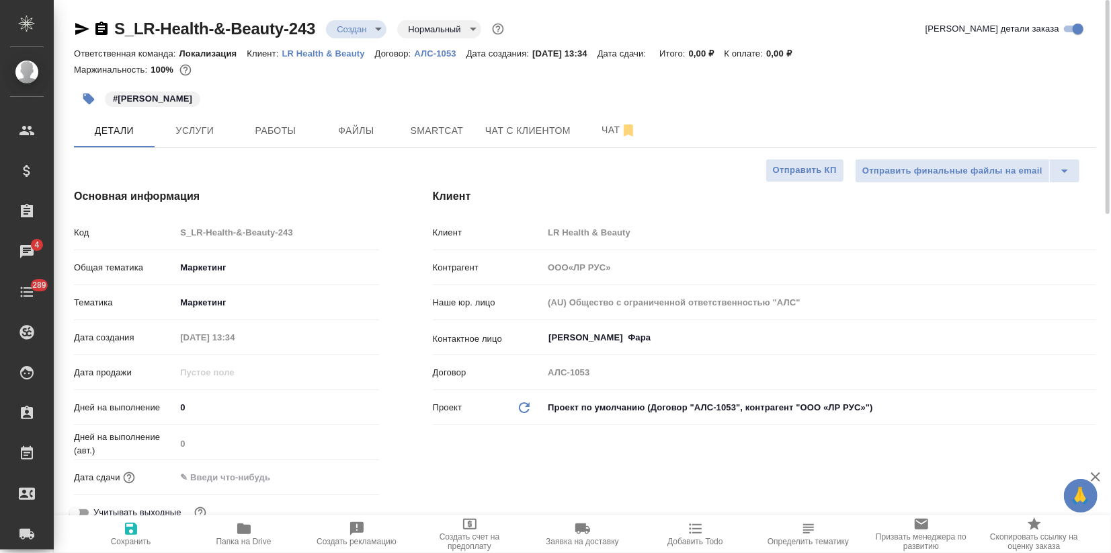
type textarea "x"
click at [186, 132] on span "Услуги" at bounding box center [195, 130] width 65 height 17
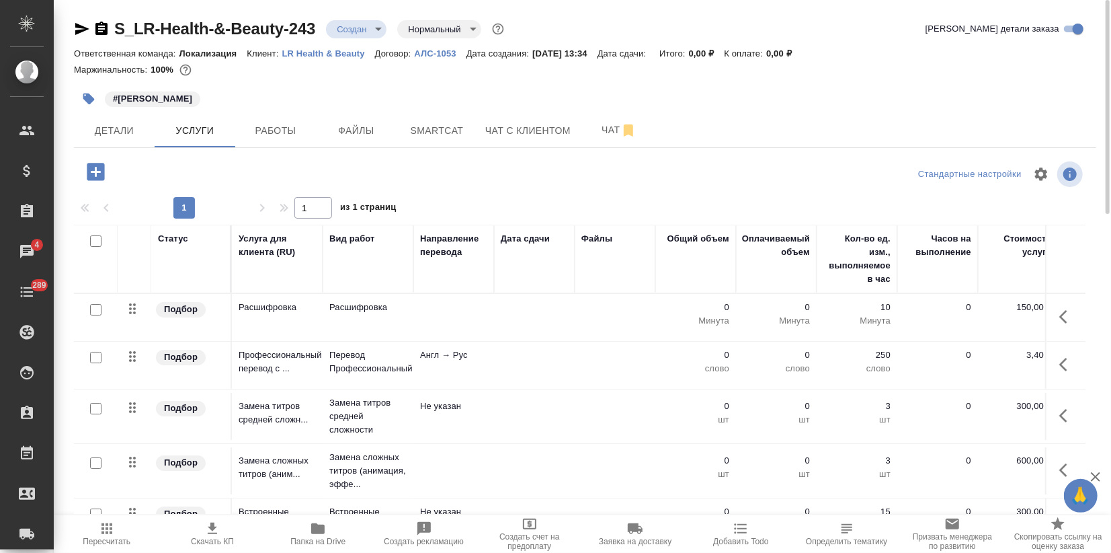
click at [231, 325] on td "Подбор" at bounding box center [191, 317] width 81 height 47
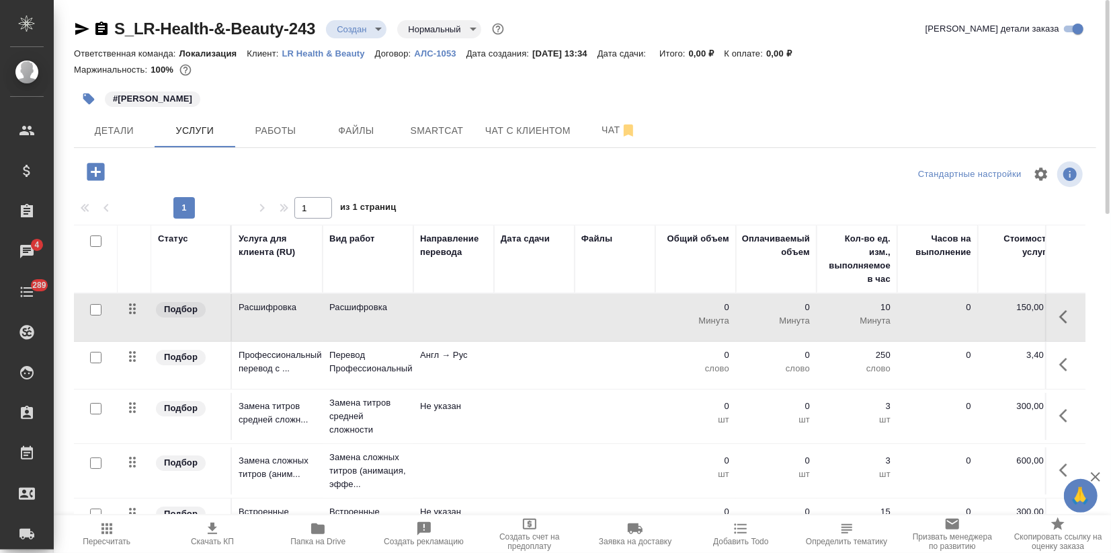
click at [231, 325] on td "Подбор" at bounding box center [191, 317] width 81 height 47
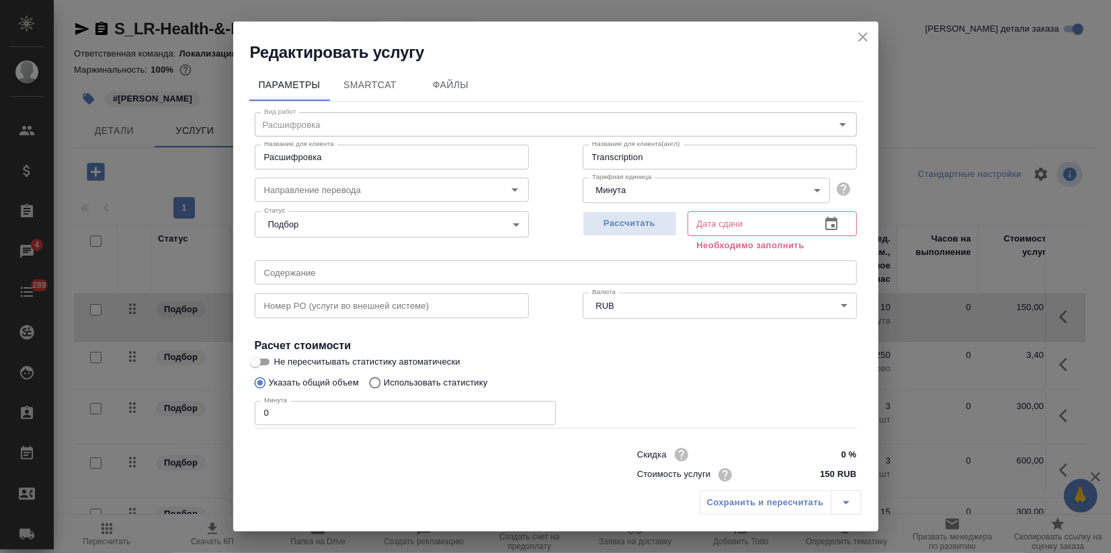
click at [227, 409] on div "Редактировать услугу Параметры SmartCat Файлы Вид работ Расшифровка Вид работ Н…" at bounding box center [555, 276] width 1111 height 553
type input "1"
click at [624, 228] on span "Рассчитать" at bounding box center [629, 223] width 79 height 15
type input "[DATE] 13:43"
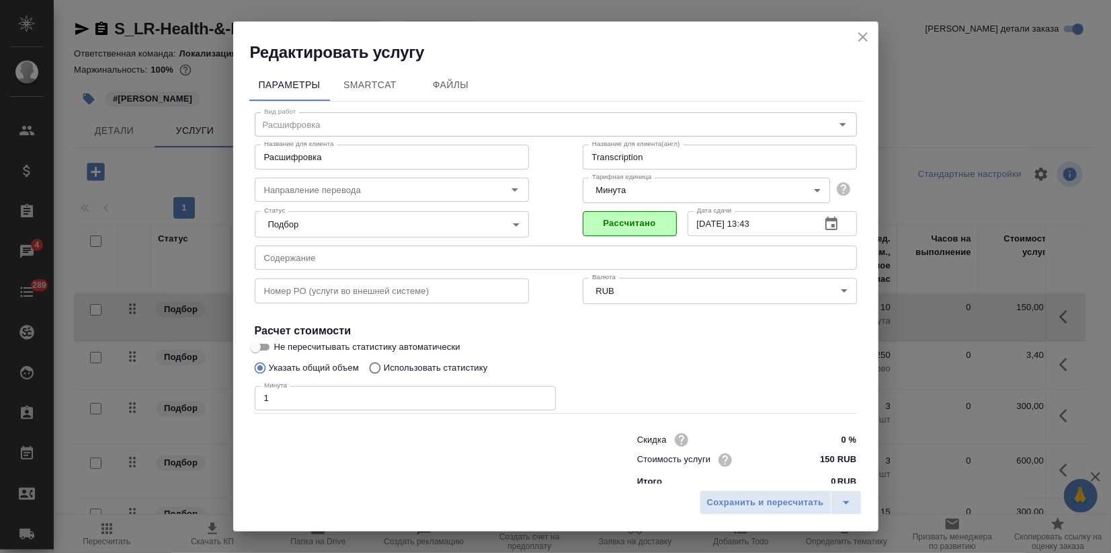
drag, startPoint x: 736, startPoint y: 506, endPoint x: 674, endPoint y: 479, distance: 67.5
click at [734, 503] on span "Сохранить и пересчитать" at bounding box center [765, 502] width 117 height 15
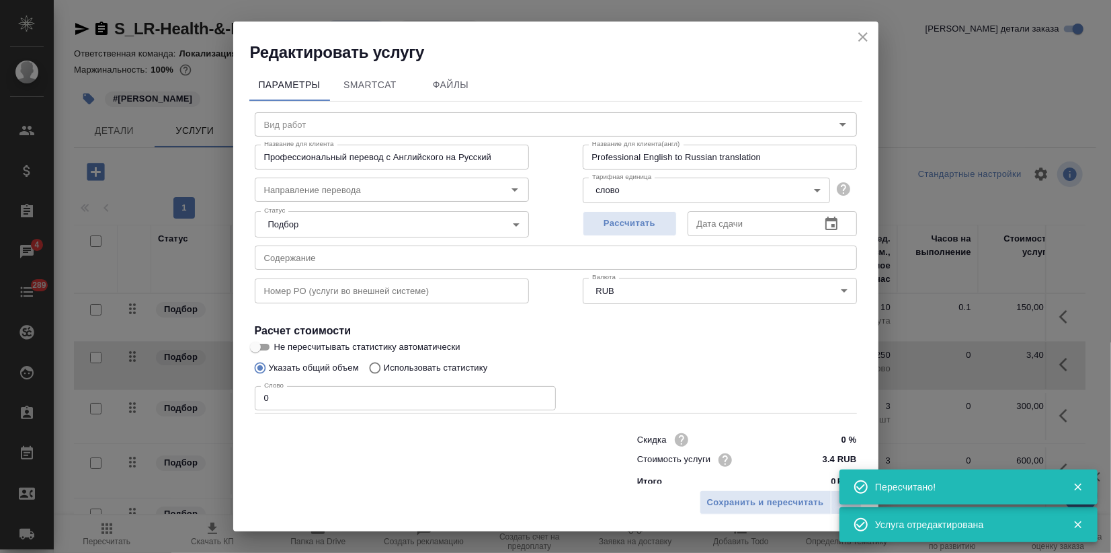
type input "Перевод Профессиональный"
type input "англ-рус"
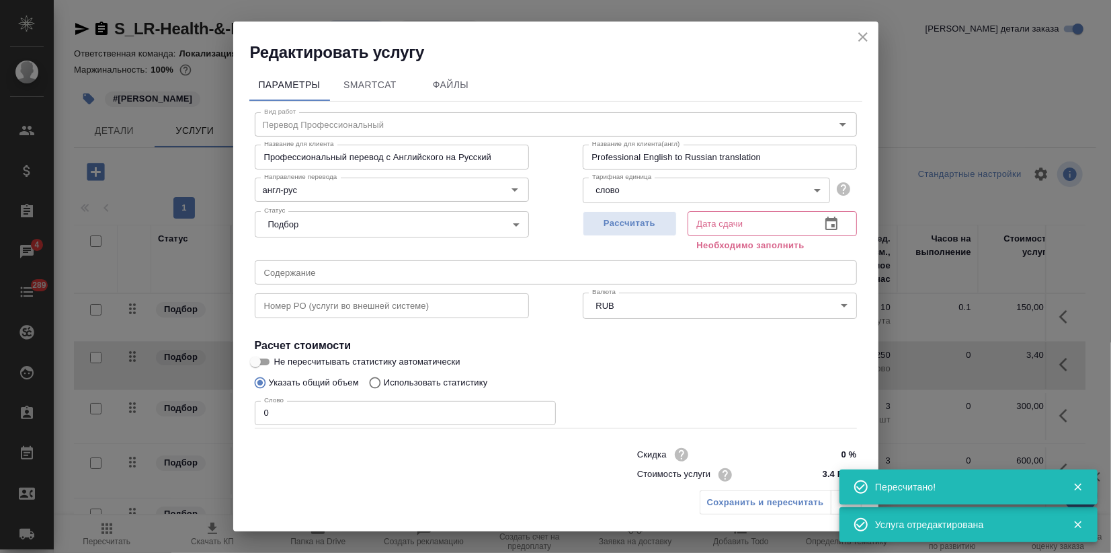
click at [212, 416] on div "Редактировать услугу Параметры SmartCat Файлы Вид работ Перевод Профессиональны…" at bounding box center [555, 276] width 1111 height 553
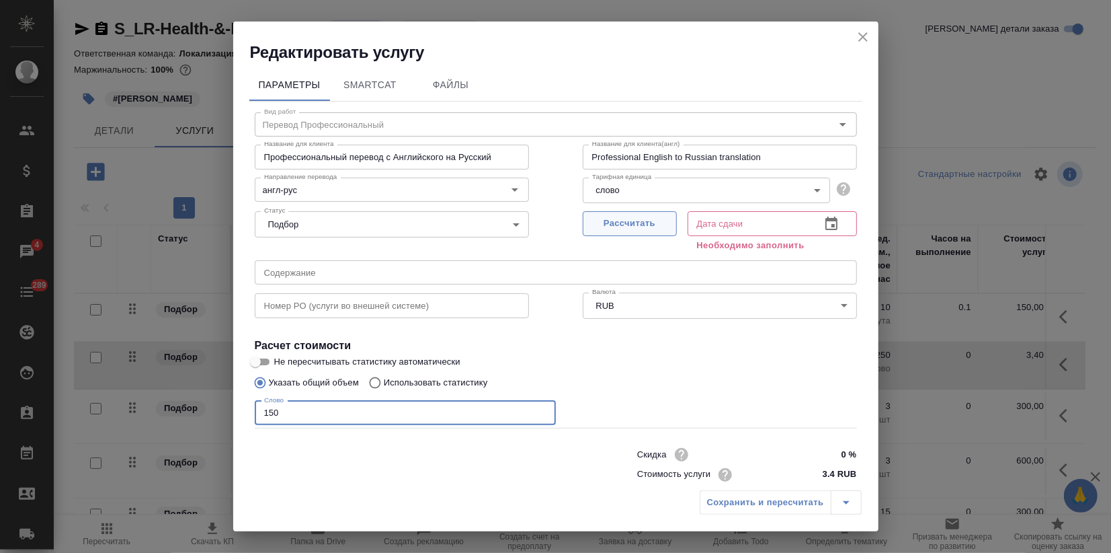
type input "150"
click at [609, 215] on button "Рассчитать" at bounding box center [630, 223] width 94 height 25
type input "[DATE] 14:13"
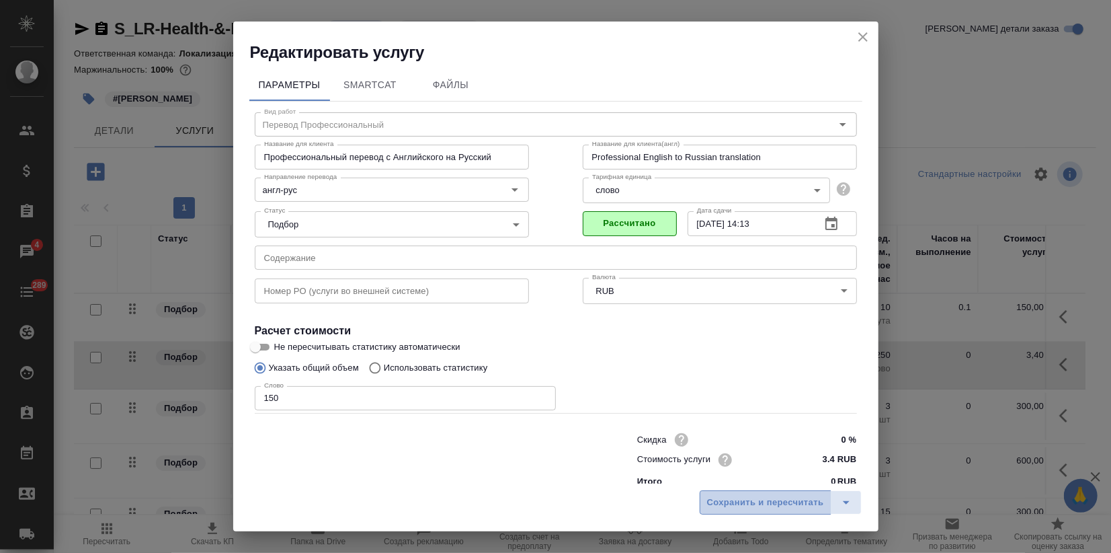
click at [753, 503] on span "Сохранить и пересчитать" at bounding box center [765, 502] width 117 height 15
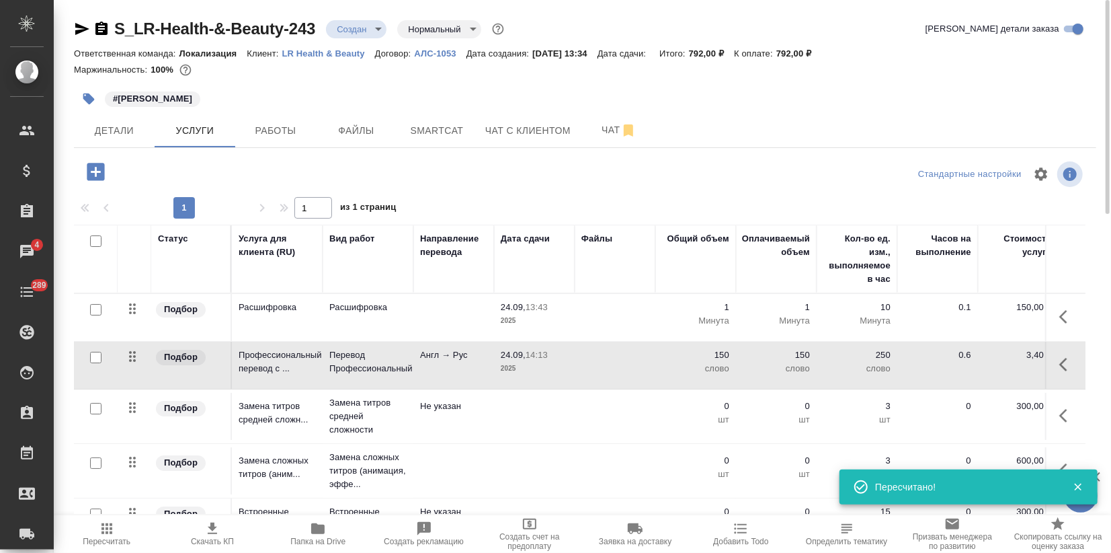
click at [88, 409] on div at bounding box center [96, 408] width 30 height 19
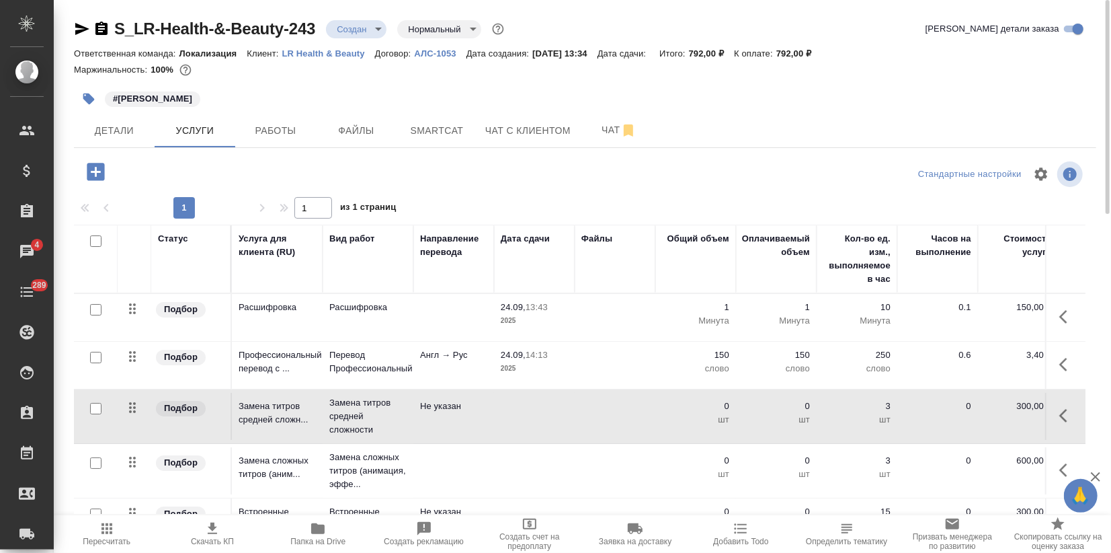
click at [97, 413] on input "checkbox" at bounding box center [95, 408] width 11 height 11
checkbox input "true"
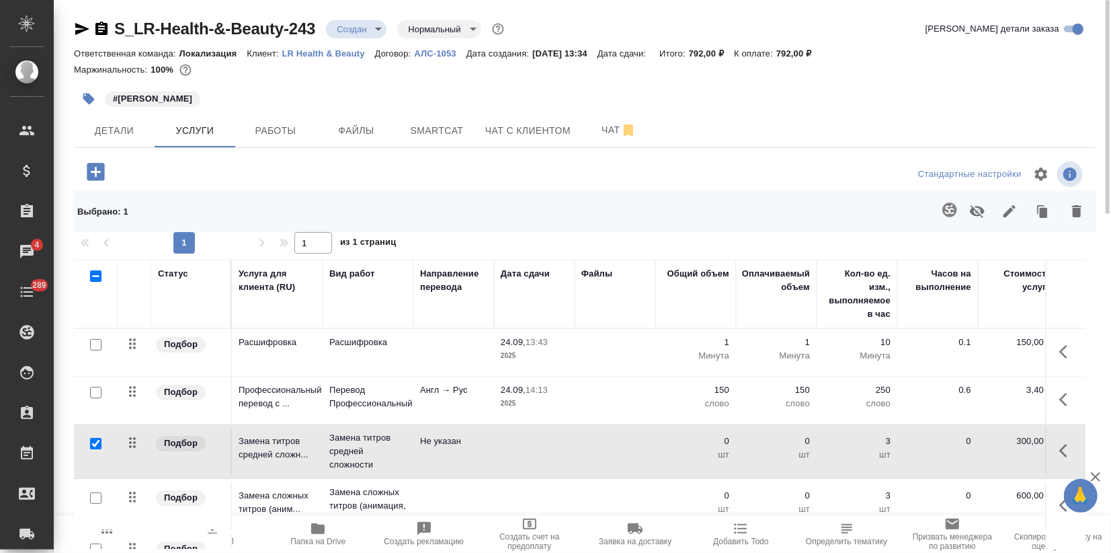
click at [95, 496] on input "checkbox" at bounding box center [95, 497] width 11 height 11
checkbox input "true"
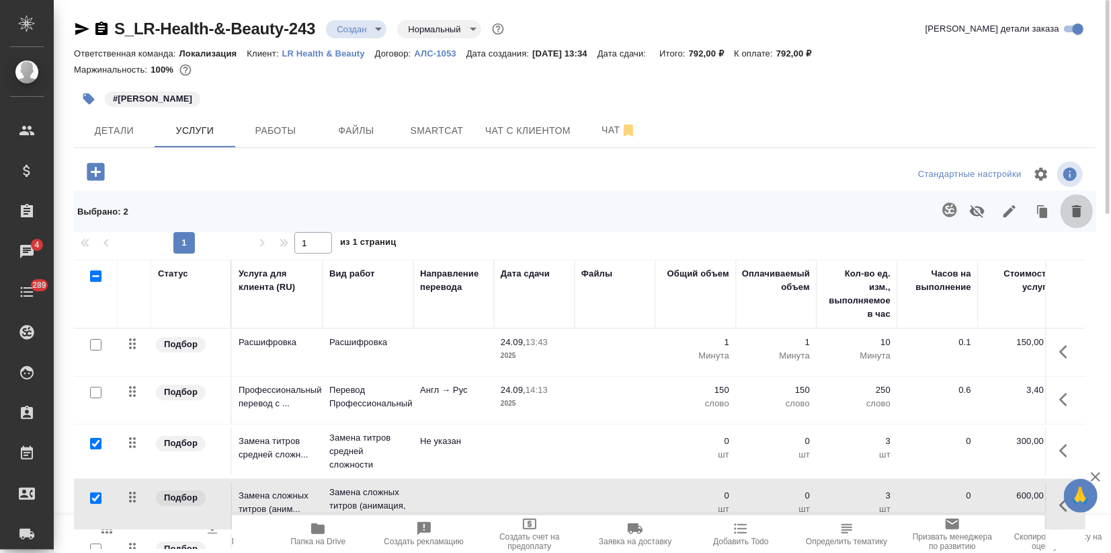
click at [1087, 208] on button "button" at bounding box center [1077, 211] width 32 height 35
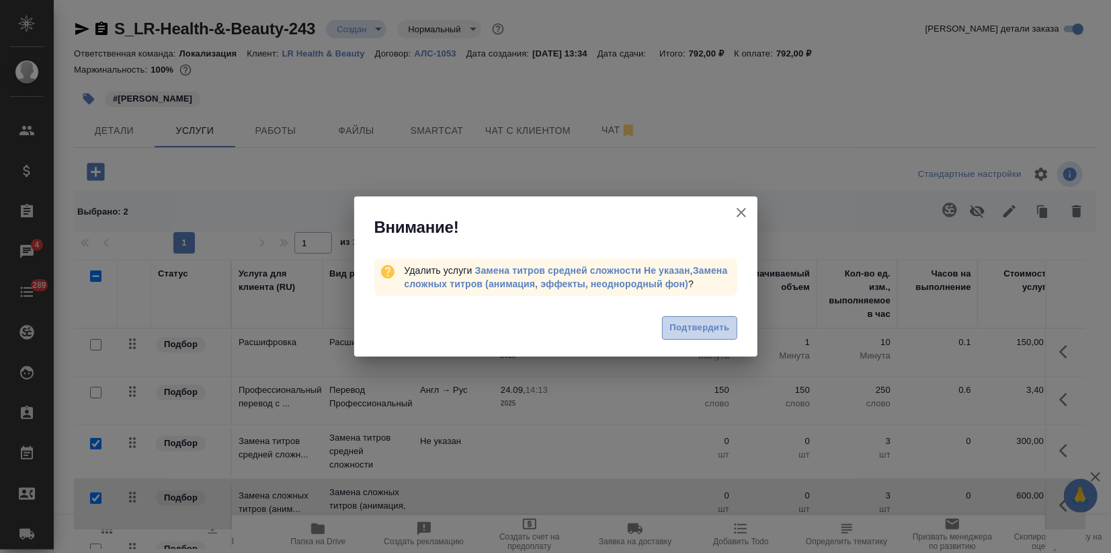
click at [693, 329] on span "Подтвердить" at bounding box center [700, 327] width 60 height 15
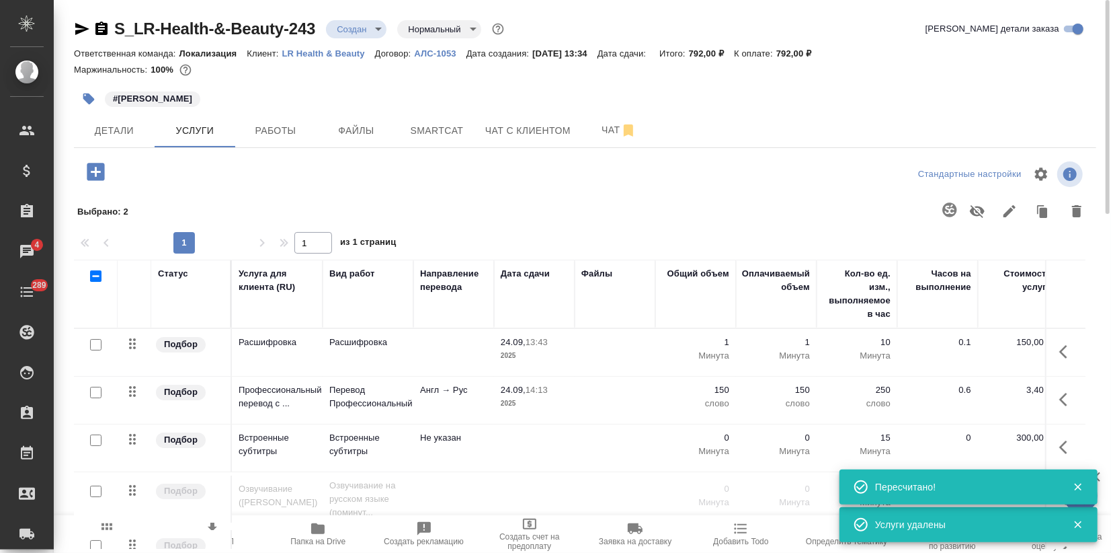
click at [97, 440] on input "checkbox" at bounding box center [95, 439] width 11 height 11
checkbox input "true"
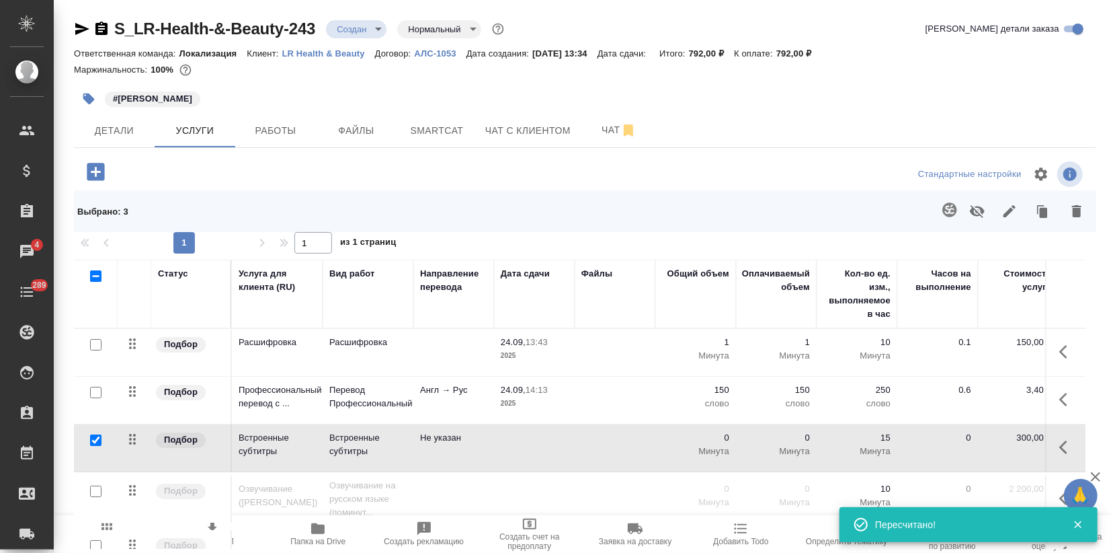
click at [1071, 217] on icon "button" at bounding box center [1077, 211] width 16 height 16
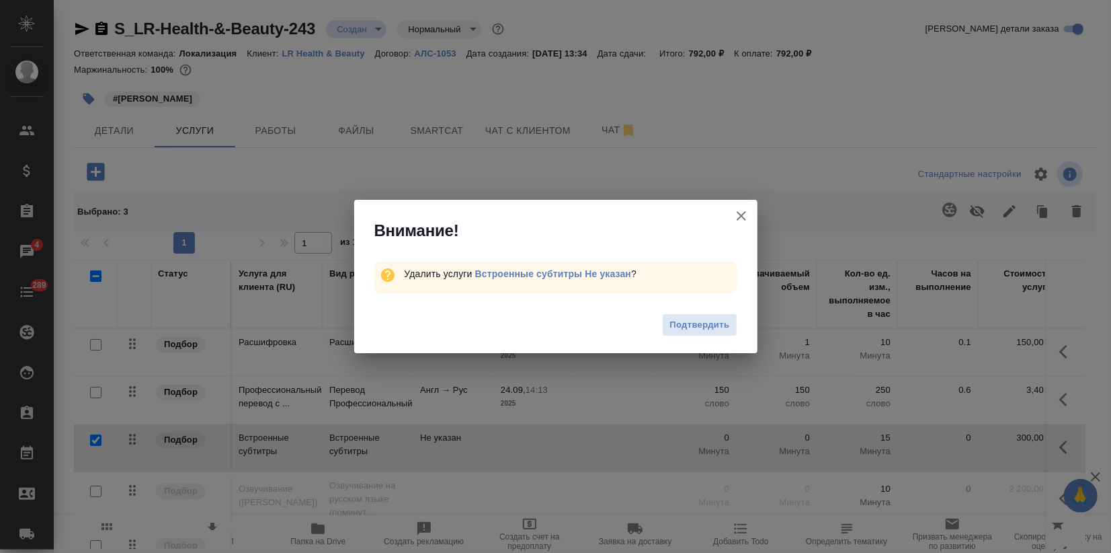
click at [706, 315] on button "Подтвердить" at bounding box center [699, 325] width 75 height 24
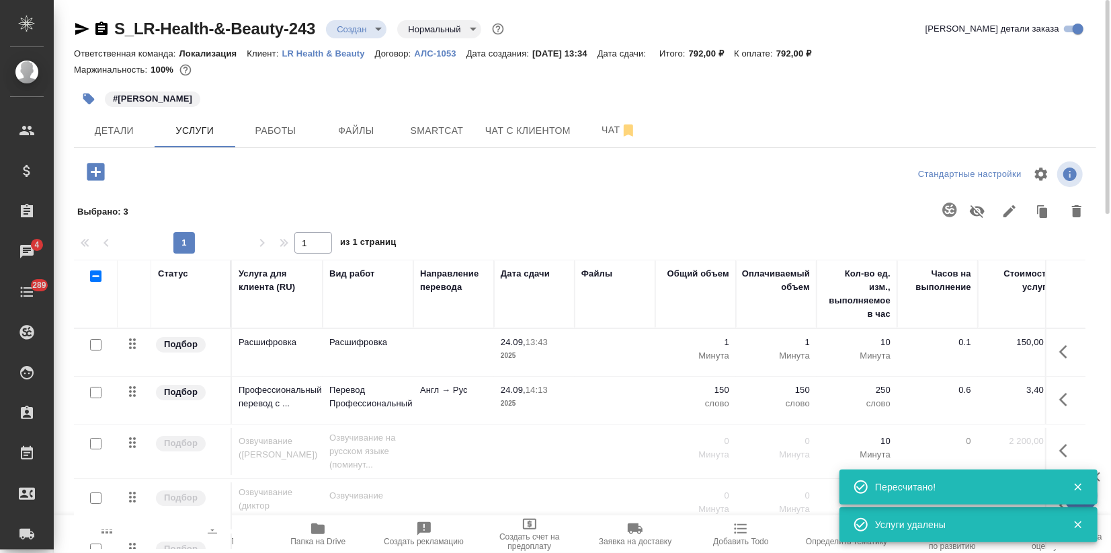
click at [94, 443] on input "checkbox" at bounding box center [95, 443] width 11 height 11
checkbox input "true"
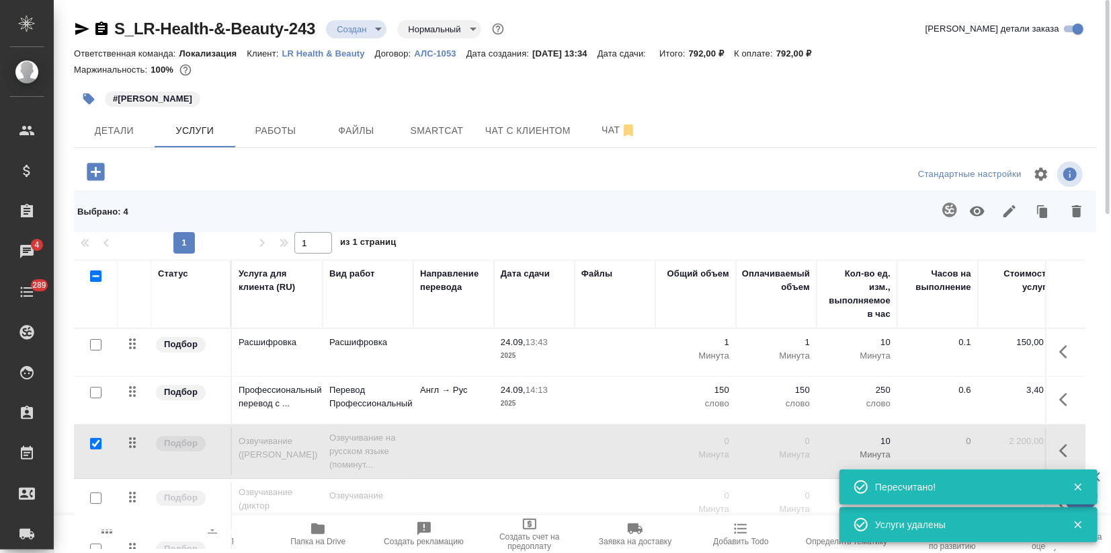
click at [1076, 199] on button "button" at bounding box center [1077, 211] width 32 height 35
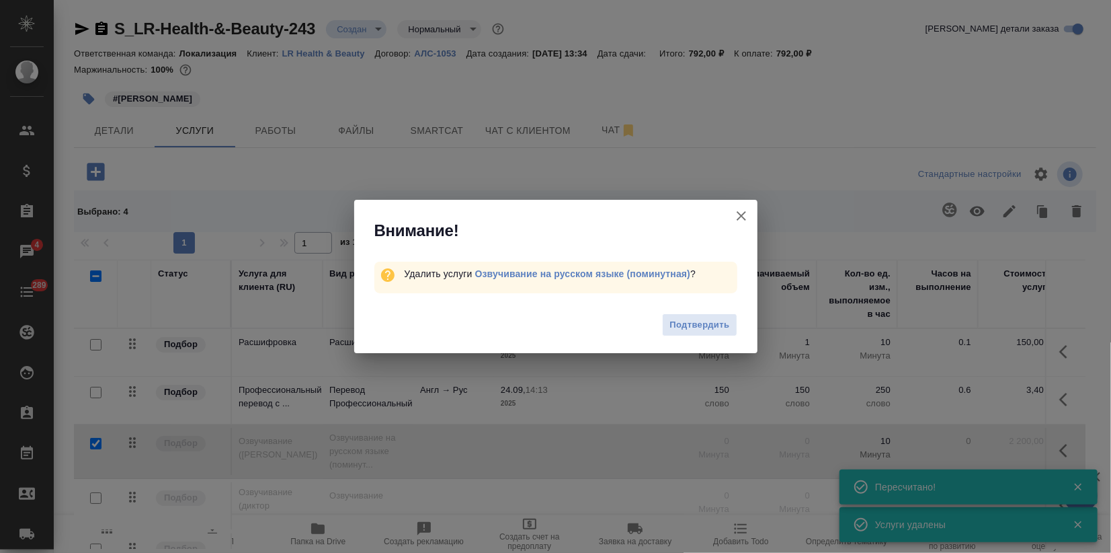
click at [697, 322] on span "Подтвердить" at bounding box center [700, 324] width 60 height 15
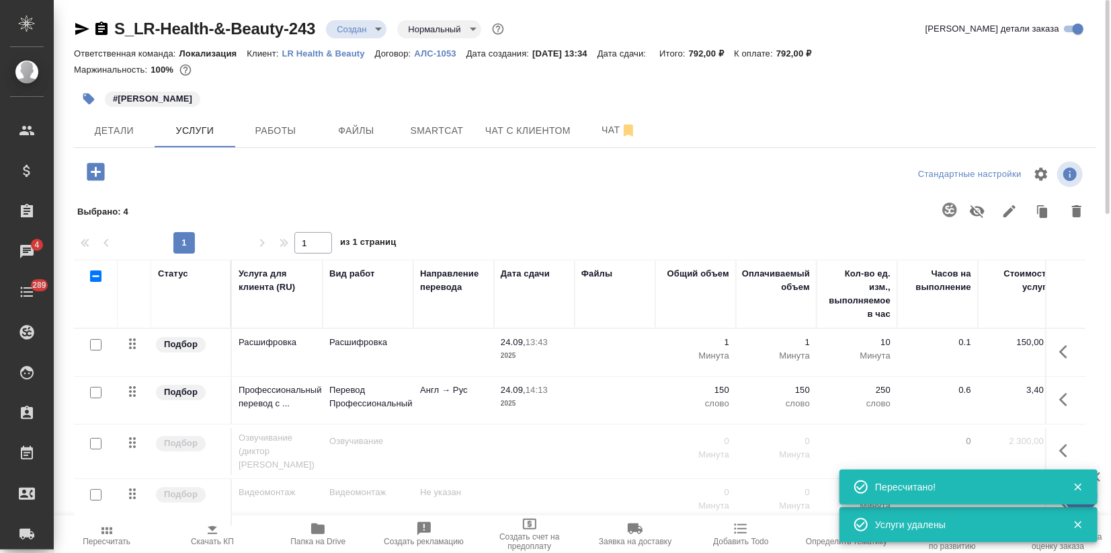
click at [97, 438] on input "checkbox" at bounding box center [95, 443] width 11 height 11
checkbox input "true"
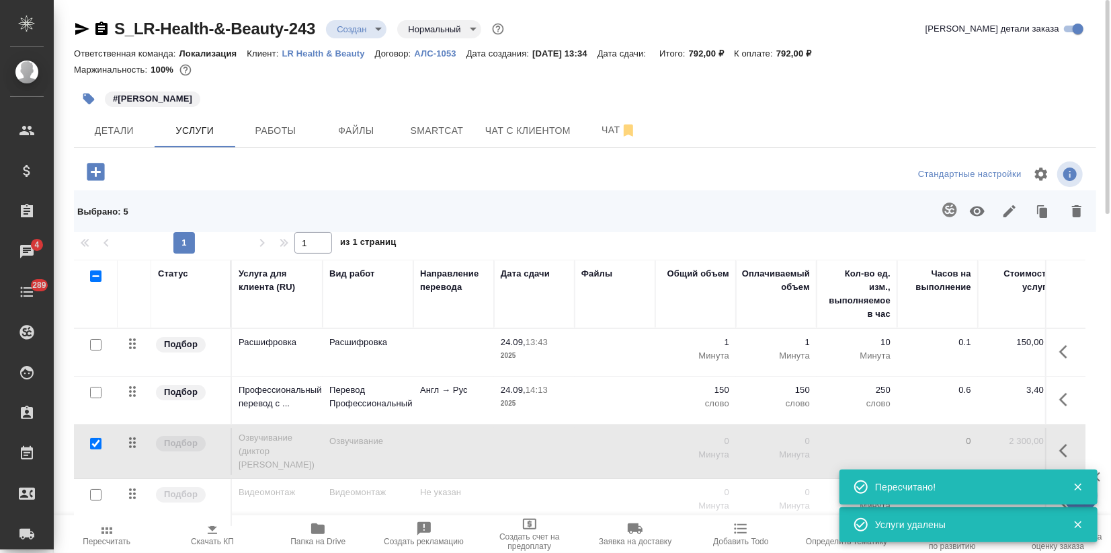
click at [92, 493] on div at bounding box center [96, 494] width 30 height 19
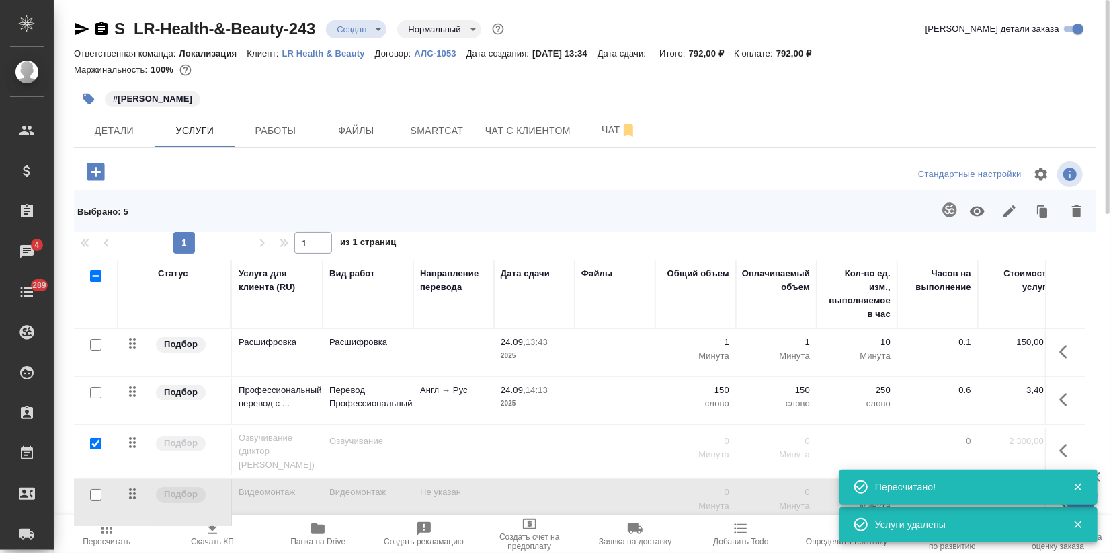
click at [97, 489] on input "checkbox" at bounding box center [95, 494] width 11 height 11
checkbox input "true"
click at [1003, 210] on icon "button" at bounding box center [1010, 211] width 16 height 16
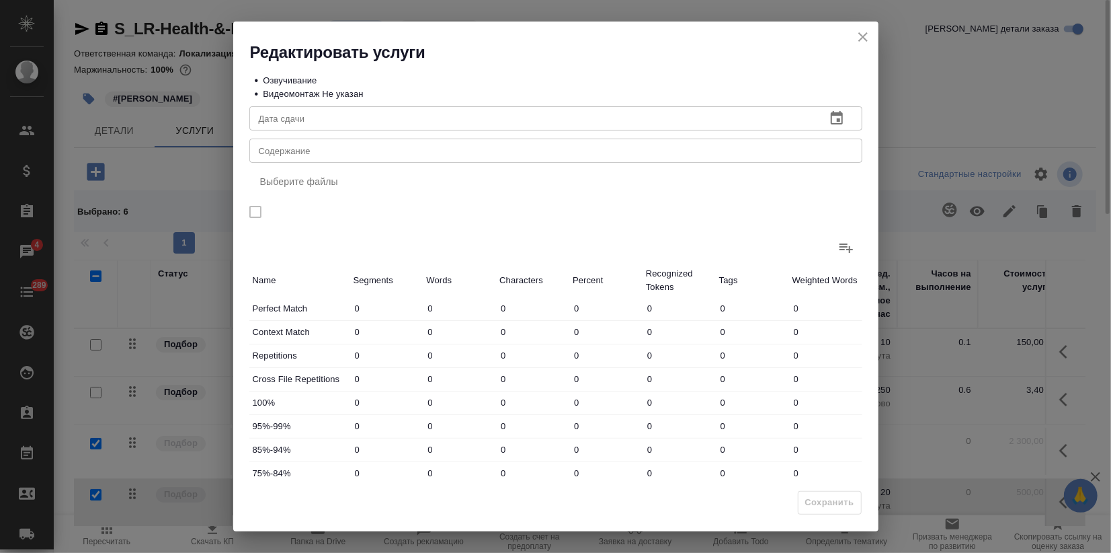
click at [861, 36] on icon "close" at bounding box center [863, 36] width 9 height 9
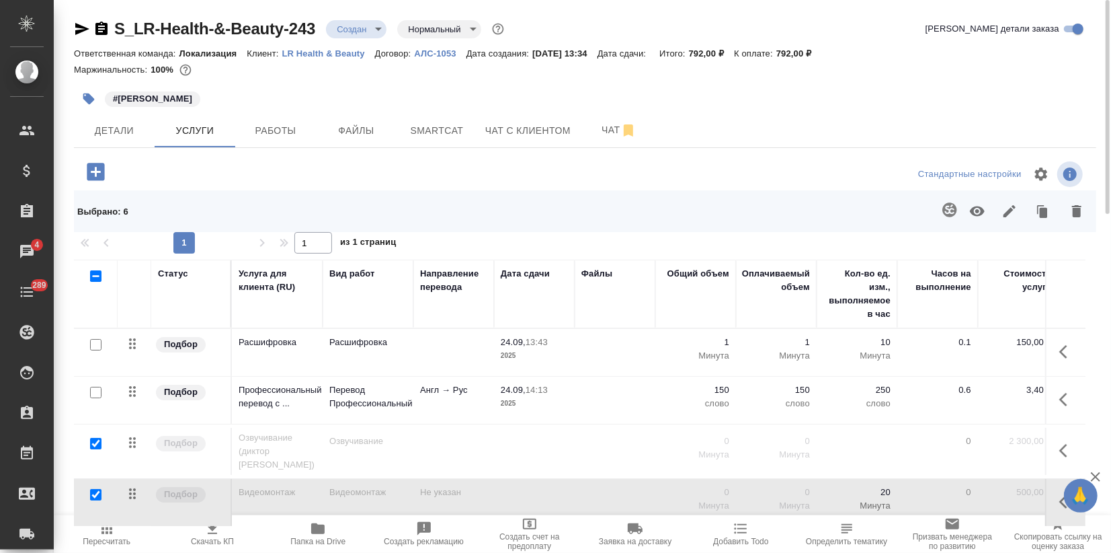
click at [981, 218] on icon "button" at bounding box center [978, 211] width 16 height 16
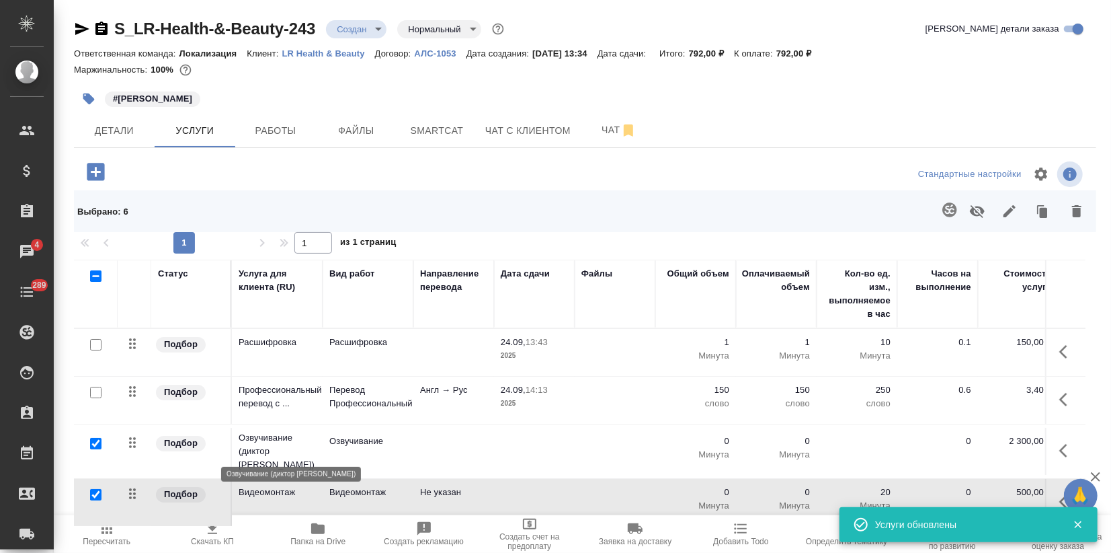
click at [312, 452] on p "Озвучивание (диктор [PERSON_NAME])" at bounding box center [277, 451] width 77 height 40
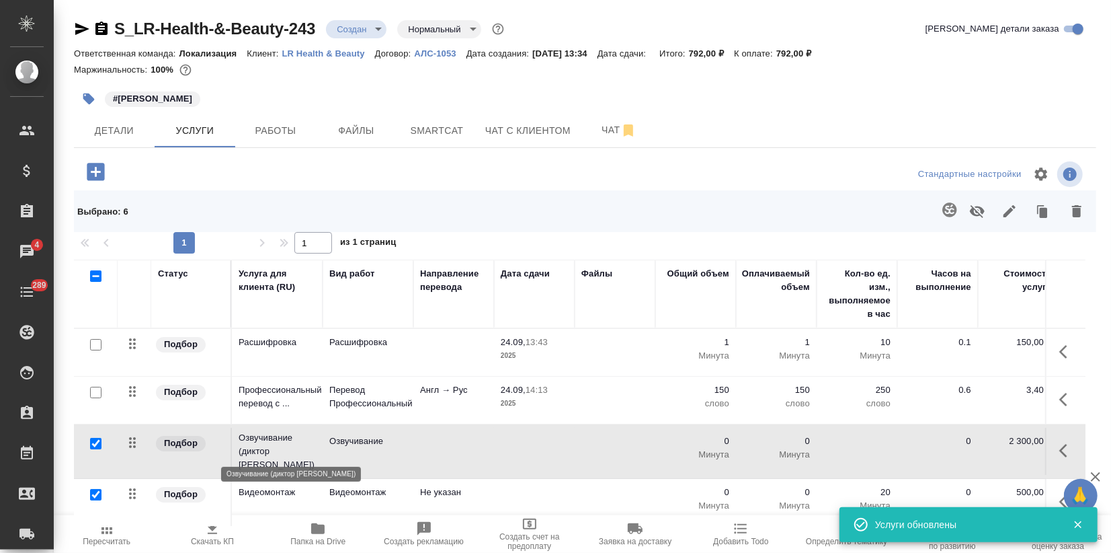
click at [312, 452] on p "Озвучивание (диктор [PERSON_NAME])" at bounding box center [277, 451] width 77 height 40
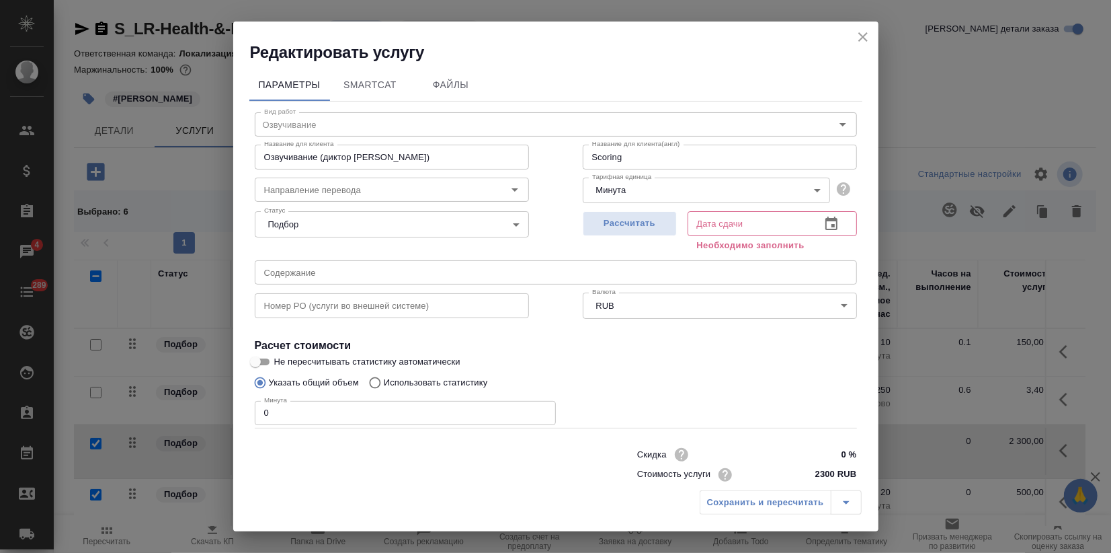
click at [358, 161] on input "Озвучивание (диктор [PERSON_NAME])" at bounding box center [392, 157] width 274 height 24
type input "Озвучивание (диктор [PERSON_NAME])"
click at [631, 216] on span "Рассчитать" at bounding box center [629, 223] width 79 height 15
type input "[DATE] 13:39"
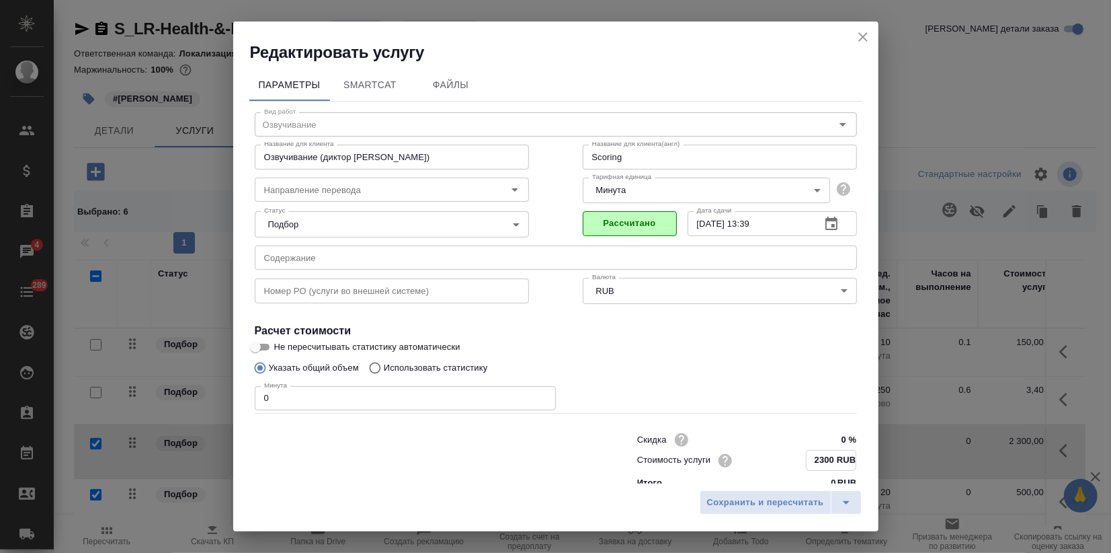
click at [812, 457] on input "2300 RUB" at bounding box center [831, 459] width 49 height 19
type input "2200 RUB"
click at [779, 497] on span "Сохранить и пересчитать" at bounding box center [765, 502] width 117 height 15
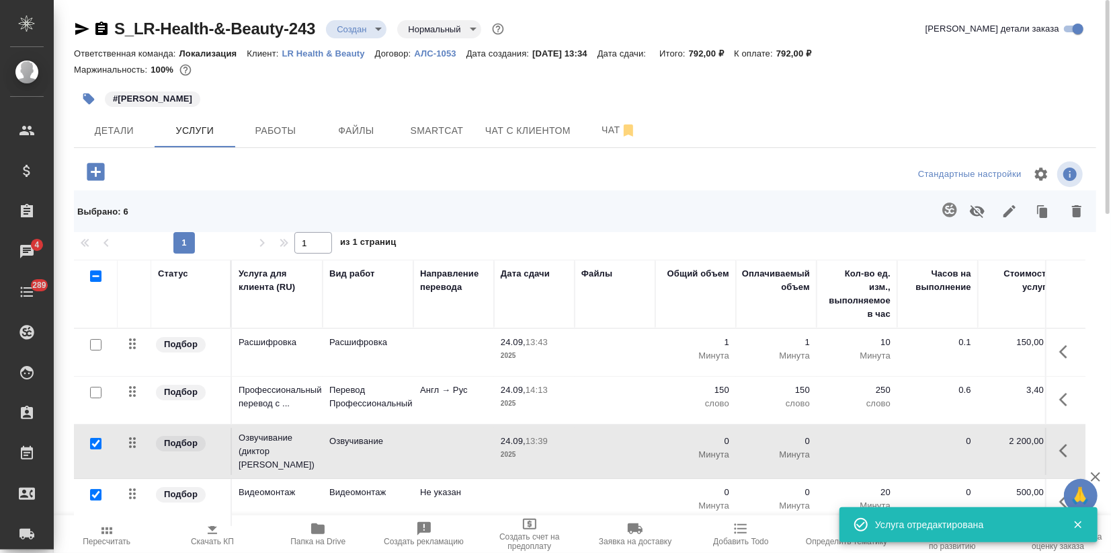
click at [101, 439] on input "checkbox" at bounding box center [95, 443] width 11 height 11
checkbox input "false"
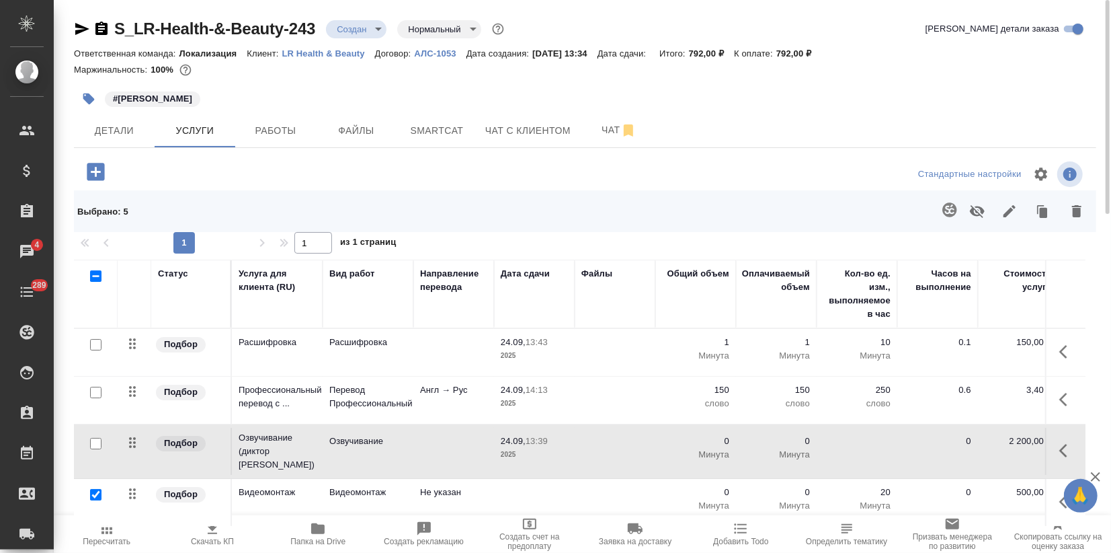
click at [393, 453] on td "Озвучивание" at bounding box center [368, 451] width 91 height 47
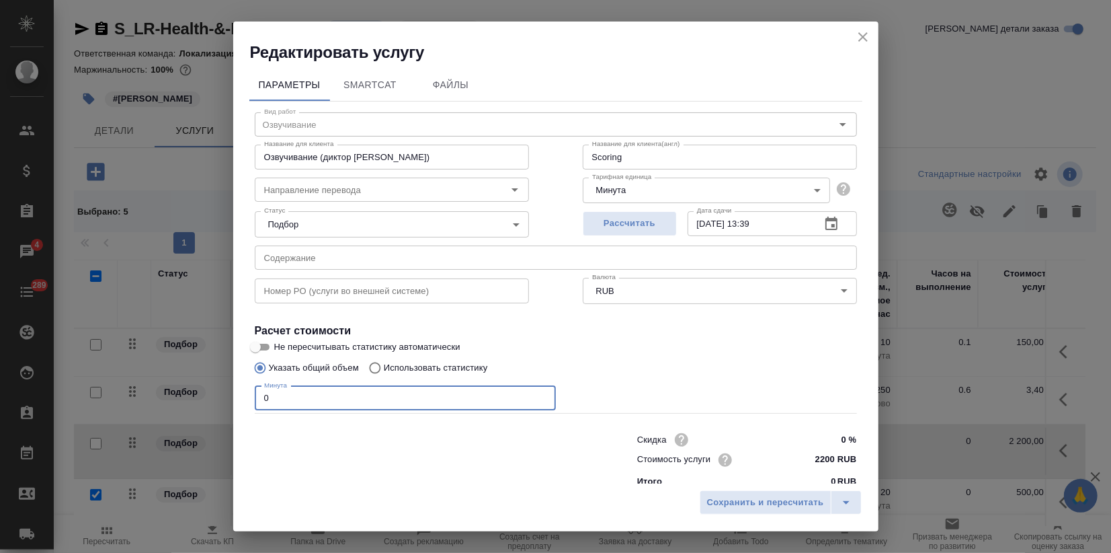
drag, startPoint x: 297, startPoint y: 401, endPoint x: 167, endPoint y: 393, distance: 130.0
click at [186, 387] on div "Редактировать услугу Параметры SmartCat Файлы Вид работ Озвучивание Вид работ Н…" at bounding box center [555, 276] width 1111 height 553
type input "1"
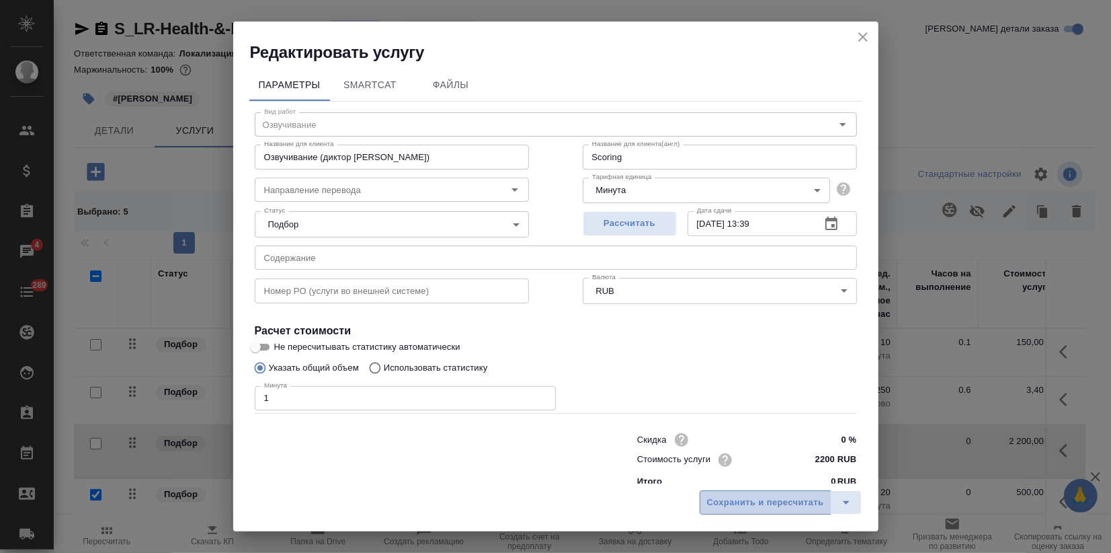
click at [745, 494] on button "Сохранить и пересчитать" at bounding box center [766, 502] width 132 height 24
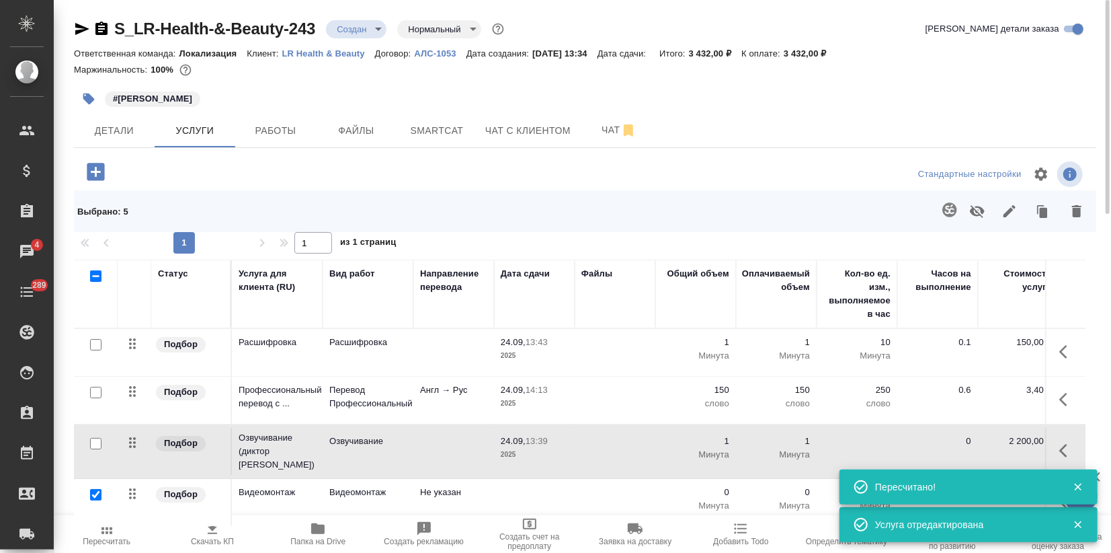
click at [245, 510] on td "Видеомонтаж" at bounding box center [277, 502] width 91 height 47
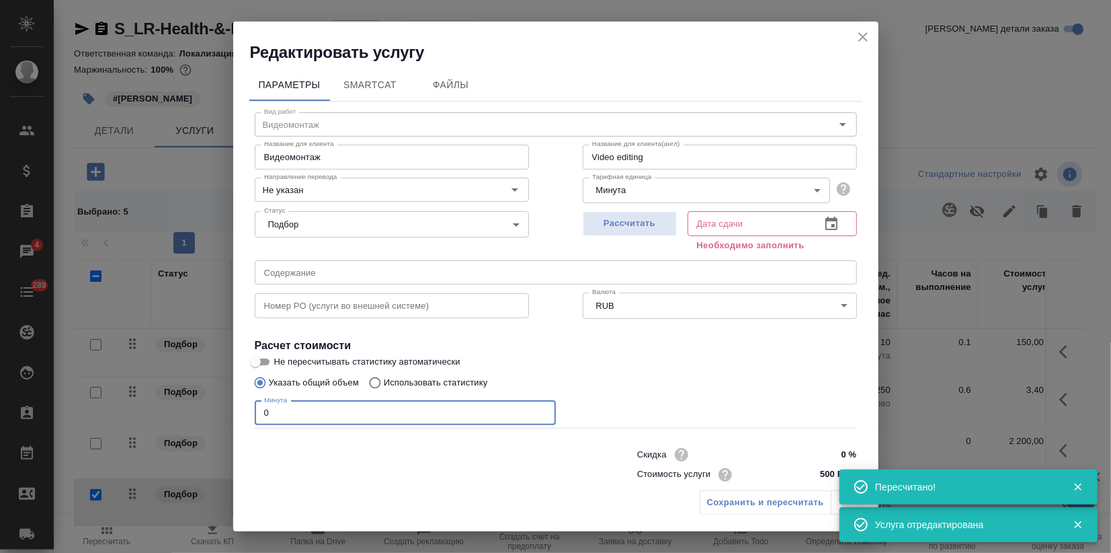
drag, startPoint x: 266, startPoint y: 411, endPoint x: 230, endPoint y: 409, distance: 35.7
click at [230, 407] on div "Редактировать услугу Параметры SmartCat Файлы Вид работ [PERSON_NAME] Вид работ…" at bounding box center [555, 276] width 1111 height 553
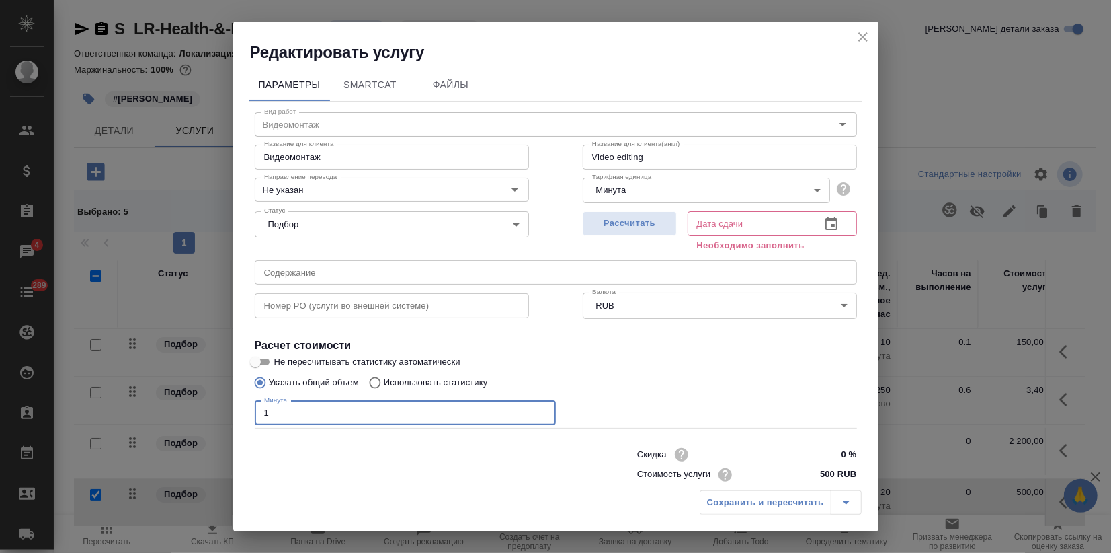
type input "1"
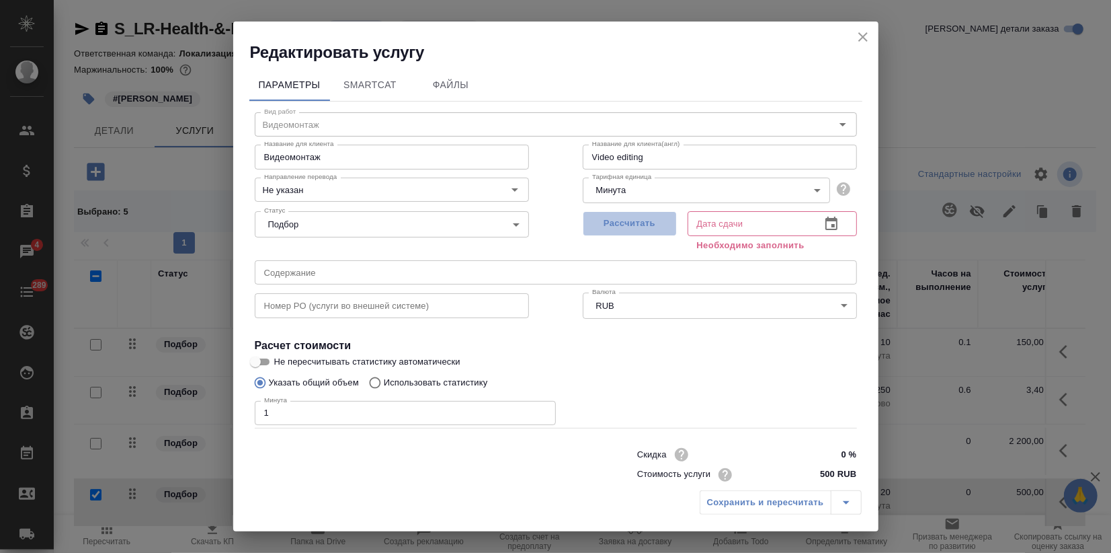
click at [629, 236] on button "Рассчитать" at bounding box center [630, 223] width 94 height 25
type input "[DATE] 13:43"
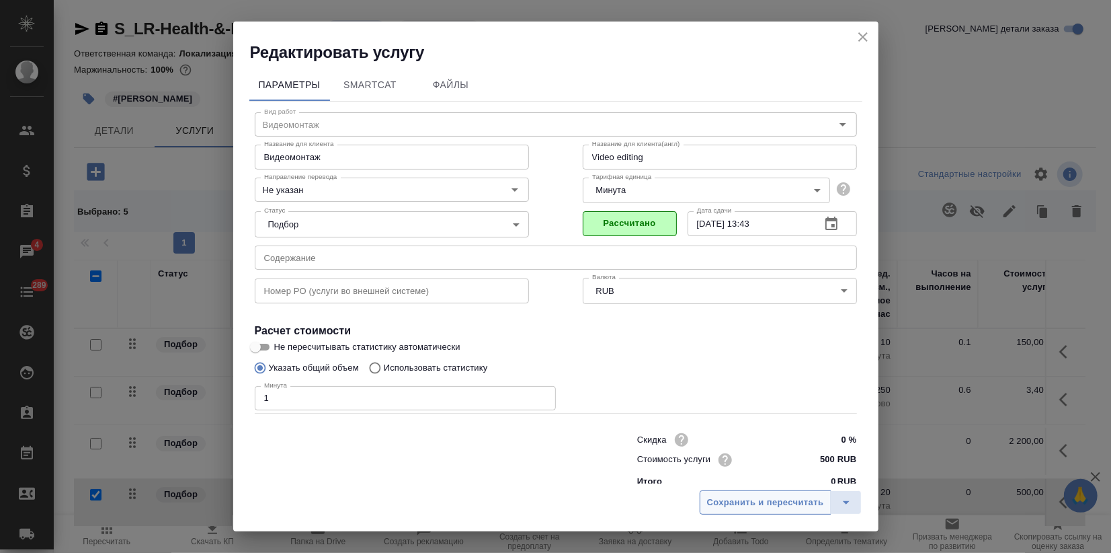
click at [726, 504] on span "Сохранить и пересчитать" at bounding box center [765, 502] width 117 height 15
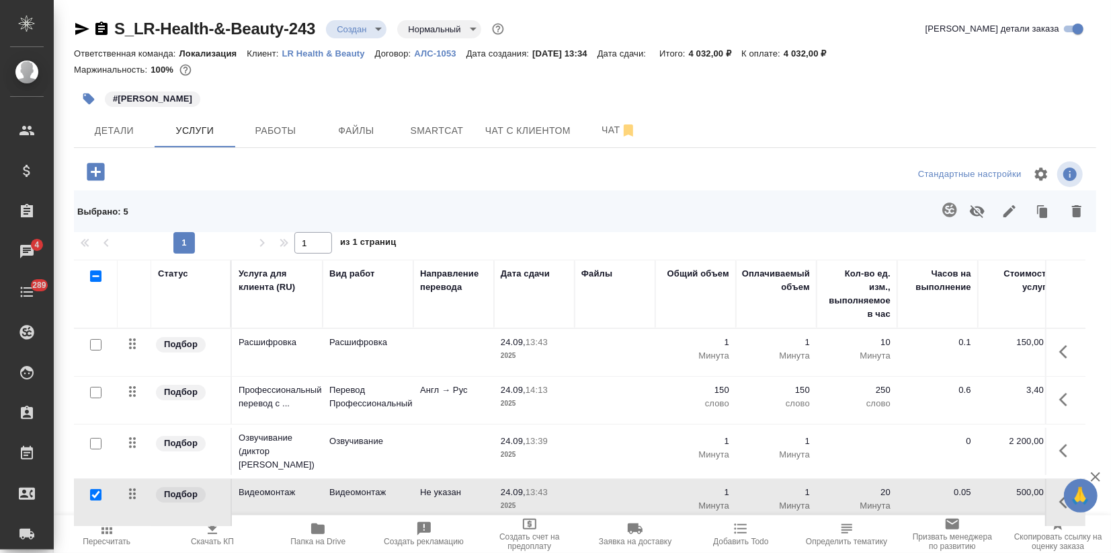
click at [76, 27] on icon "button" at bounding box center [82, 29] width 14 height 12
click at [311, 526] on icon "button" at bounding box center [318, 528] width 16 height 16
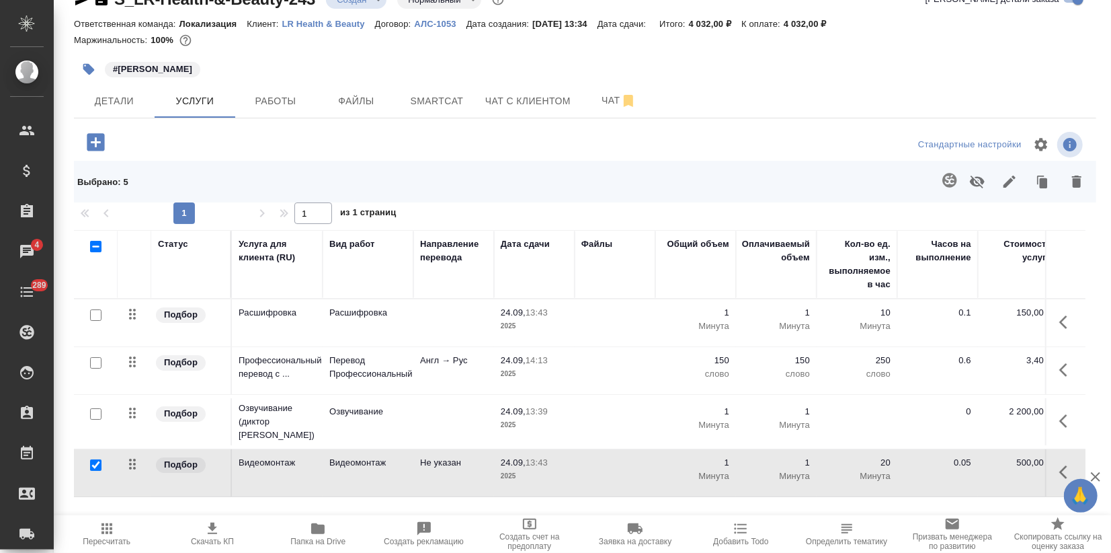
click at [223, 535] on span "Скачать КП" at bounding box center [211, 533] width 89 height 26
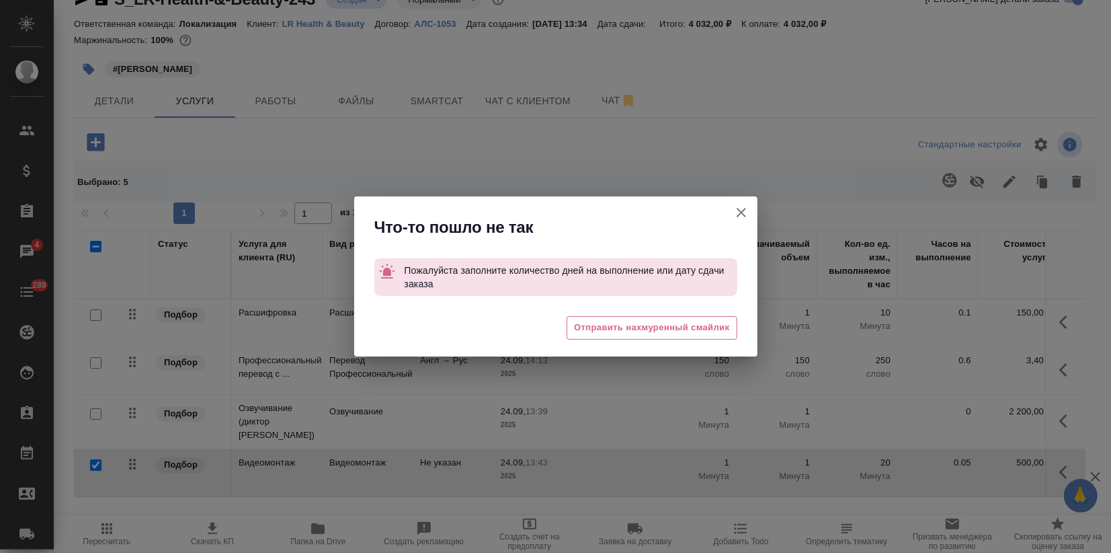
click at [738, 212] on icon "button" at bounding box center [742, 212] width 16 height 16
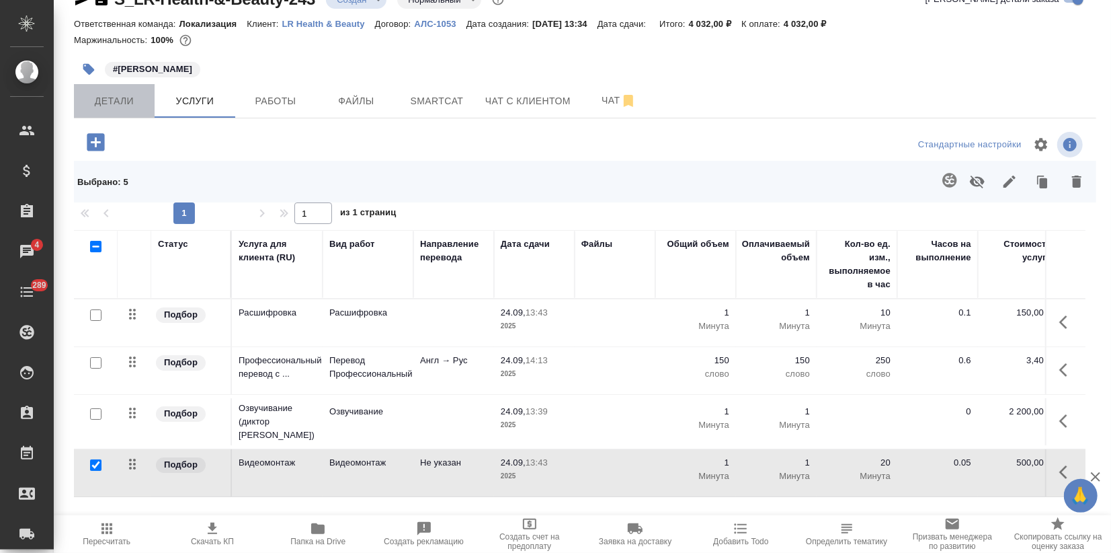
click at [139, 106] on span "Детали" at bounding box center [114, 101] width 65 height 17
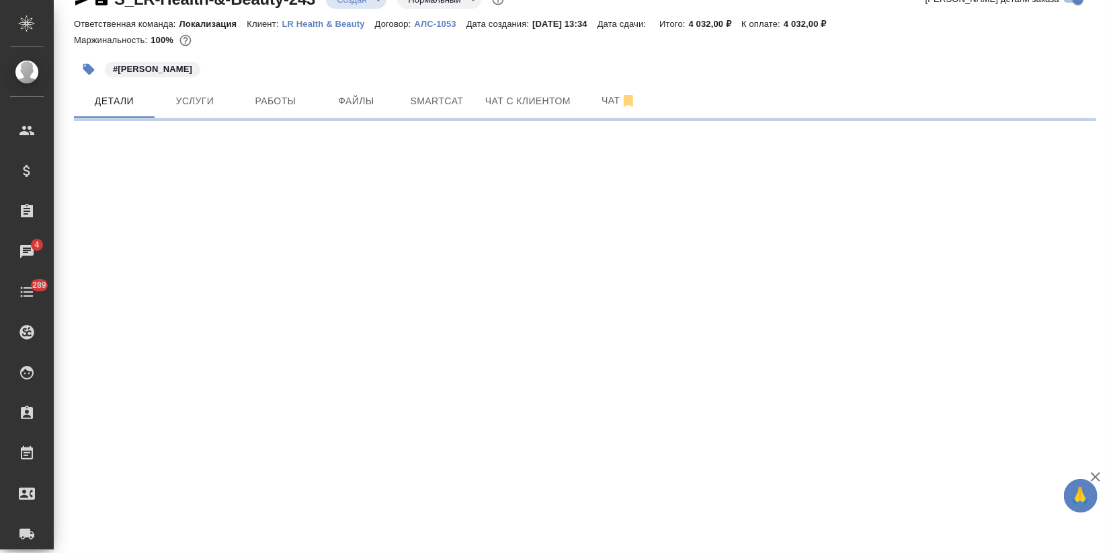
select select "RU"
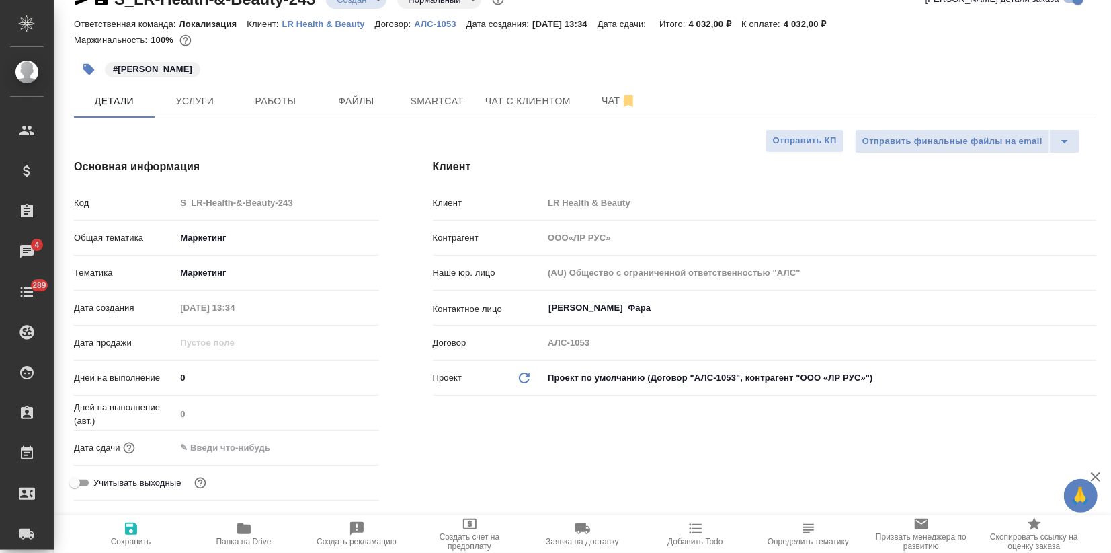
type textarea "x"
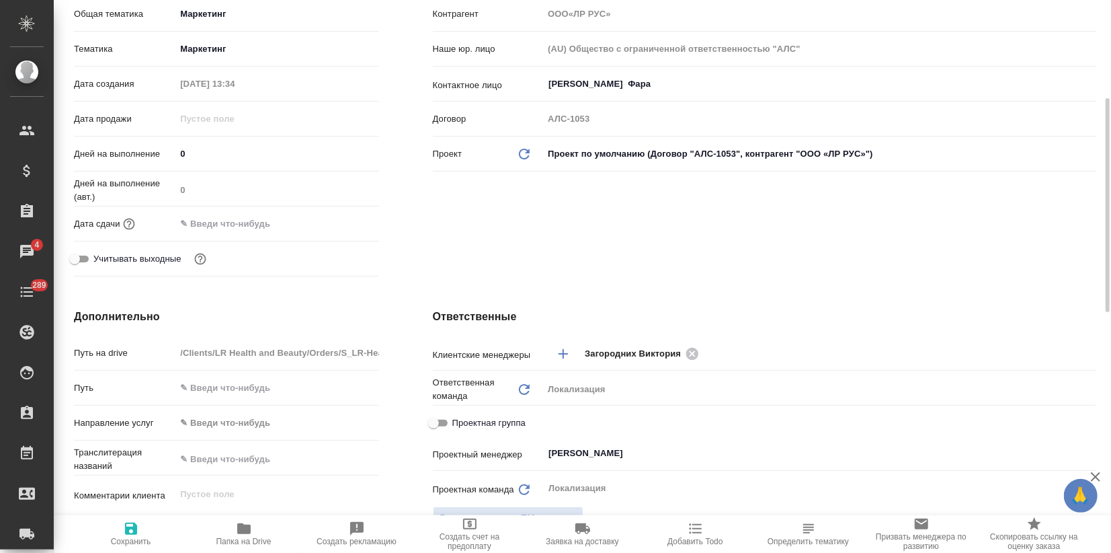
drag, startPoint x: 233, startPoint y: 231, endPoint x: 274, endPoint y: 228, distance: 41.2
click at [234, 231] on input "text" at bounding box center [234, 223] width 118 height 19
click at [340, 219] on icon "button" at bounding box center [340, 221] width 12 height 13
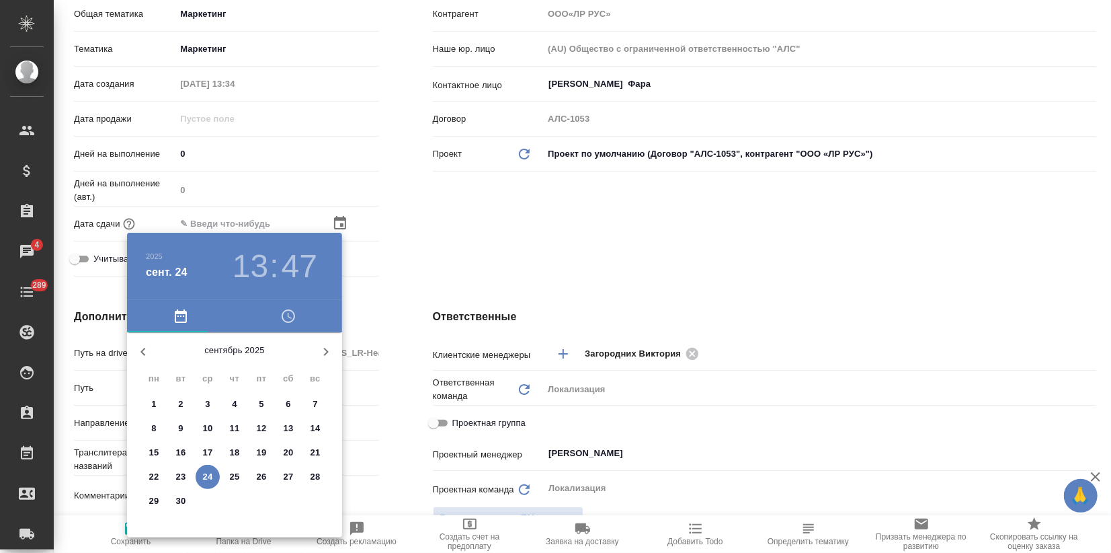
click at [264, 474] on p "26" at bounding box center [262, 476] width 10 height 13
type input "[DATE] 13:47"
type input "ООО«ЛР РУС»"
type textarea "x"
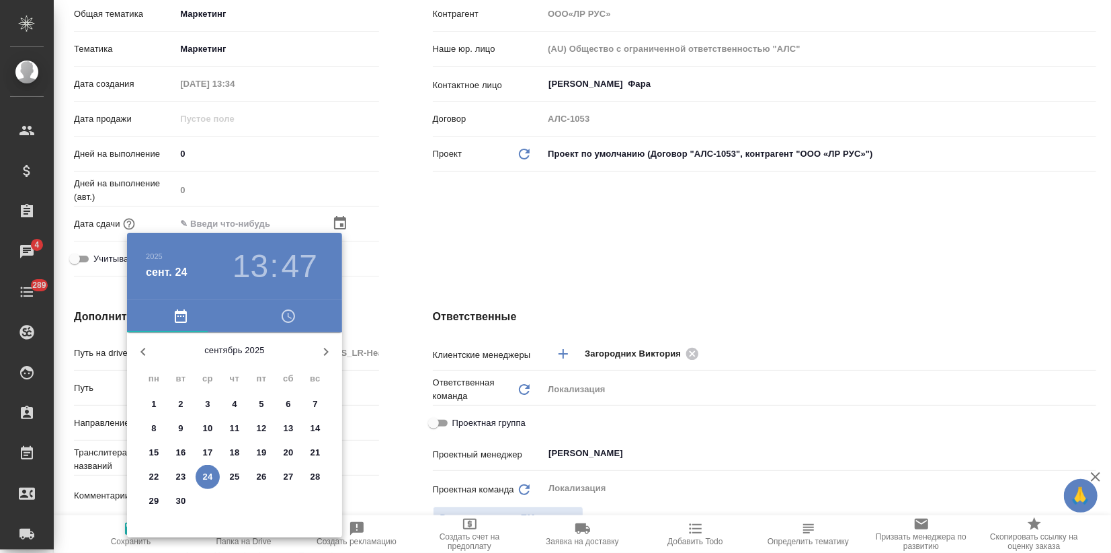
type textarea "x"
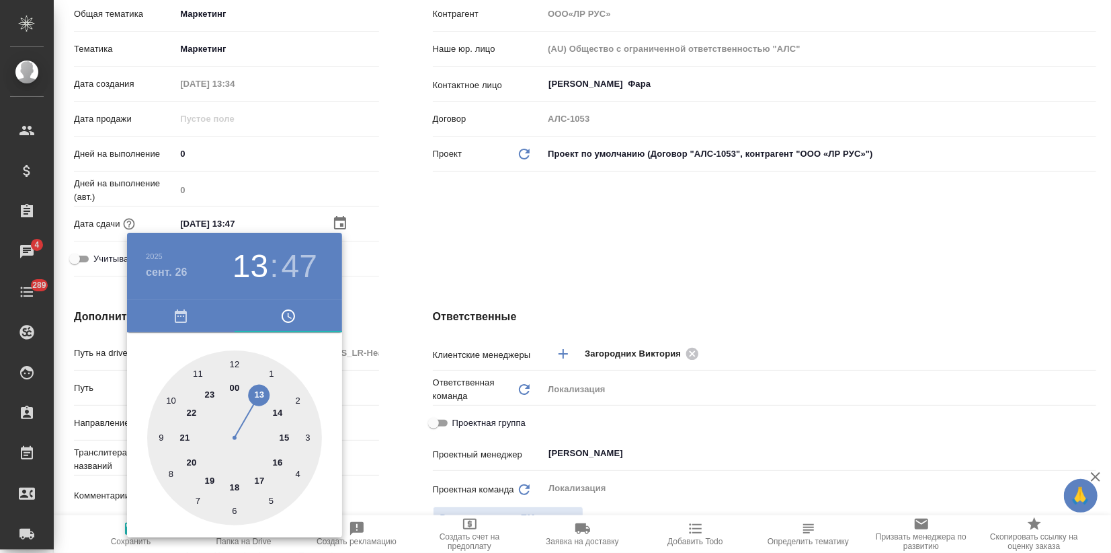
click at [237, 485] on div at bounding box center [234, 437] width 175 height 175
type input "[DATE] 18:47"
type input "ООО«ЛР РУС»"
type textarea "x"
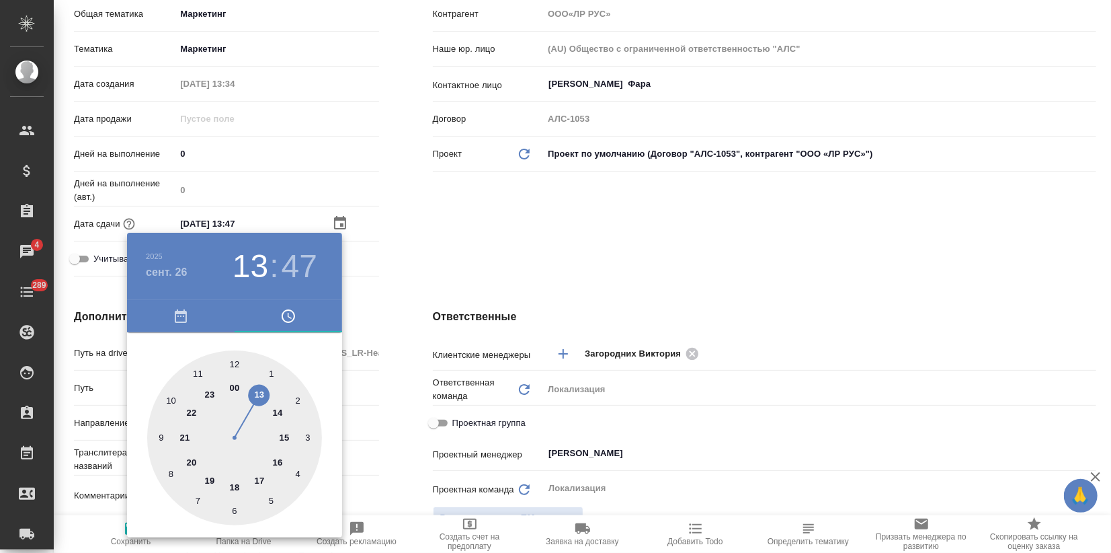
type textarea "x"
drag, startPoint x: 233, startPoint y: 368, endPoint x: 404, endPoint y: 282, distance: 191.5
click at [233, 368] on div at bounding box center [234, 437] width 175 height 175
type input "[DATE] 18:00"
type input "ООО«ЛР РУС»"
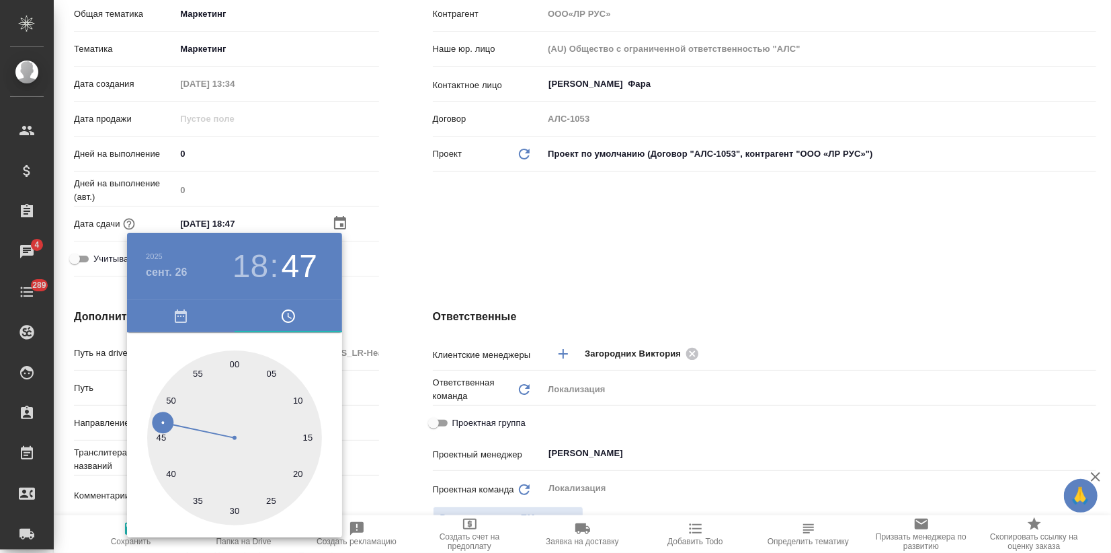
type textarea "x"
click at [412, 276] on div at bounding box center [555, 276] width 1111 height 553
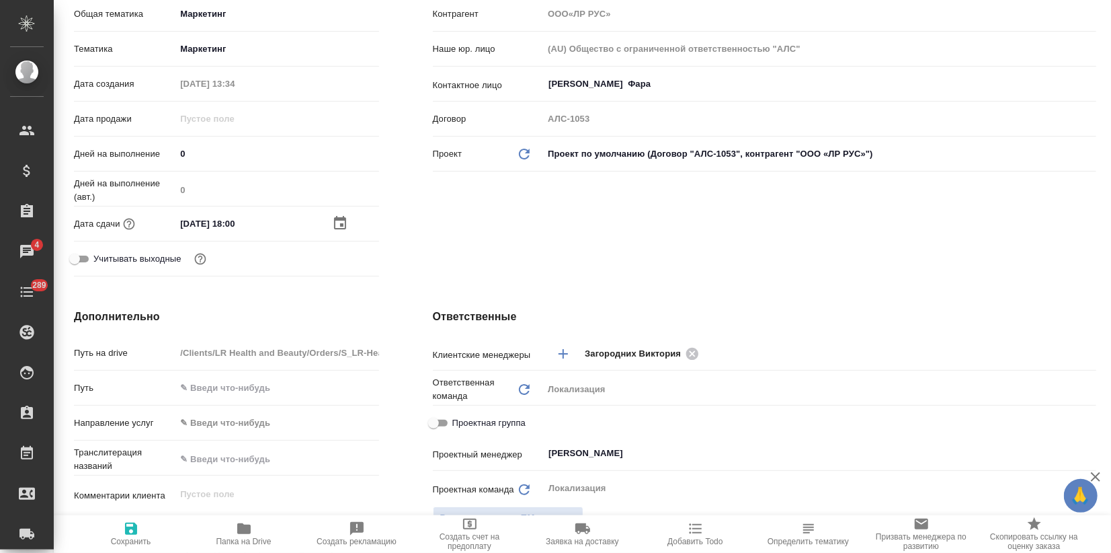
click at [134, 536] on icon "button" at bounding box center [131, 528] width 16 height 16
type input "ООО«ЛР РУС»"
type textarea "x"
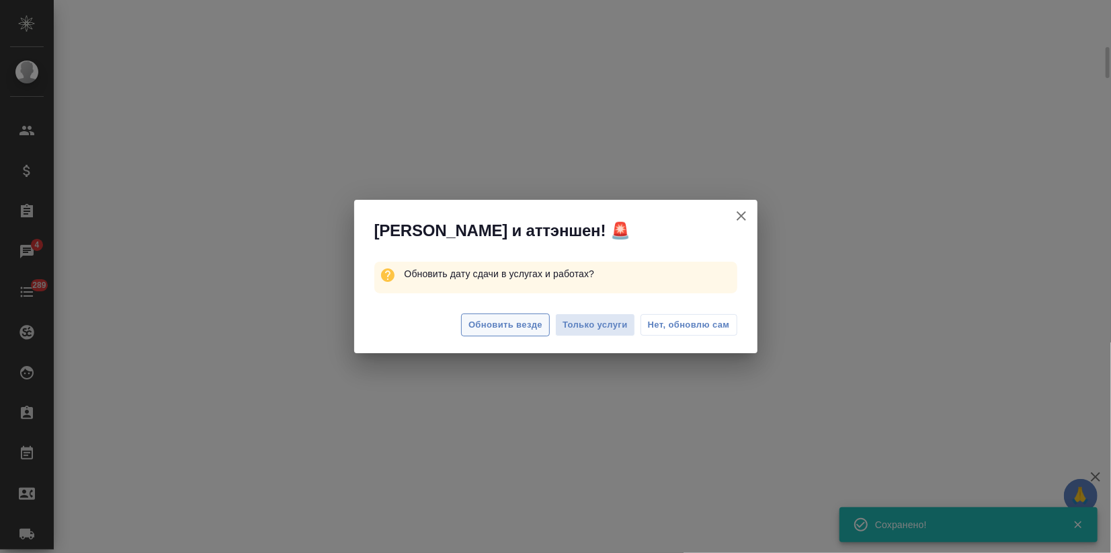
select select "RU"
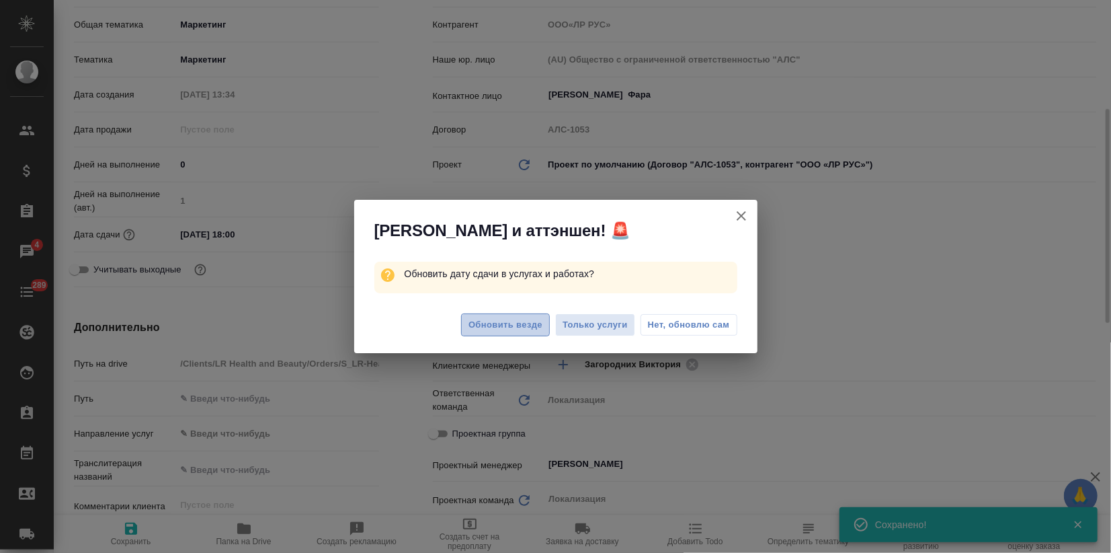
click at [516, 329] on span "Обновить везде" at bounding box center [506, 324] width 74 height 15
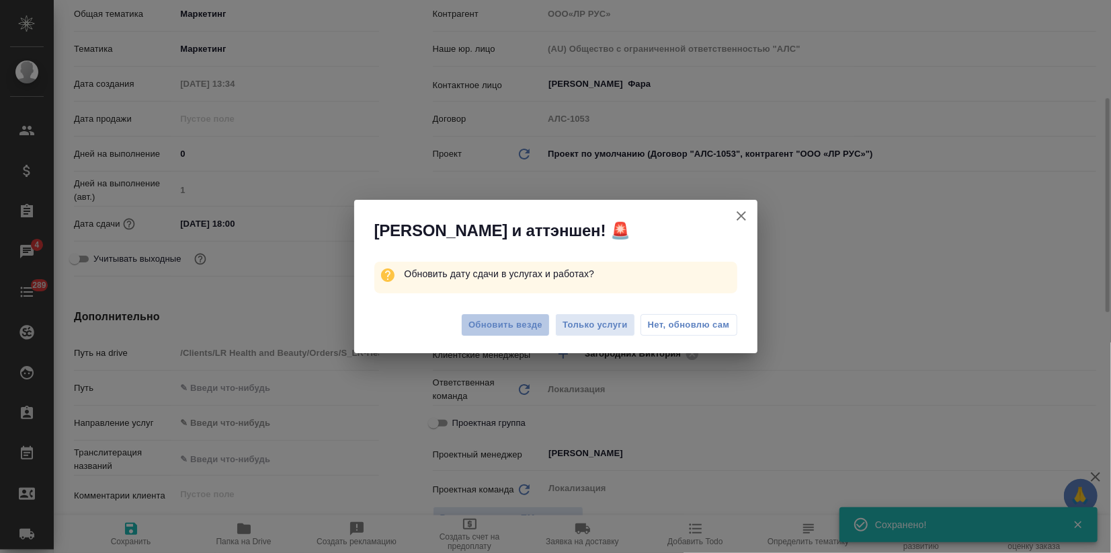
type textarea "x"
type input "ООО«ЛР РУС»"
type textarea "x"
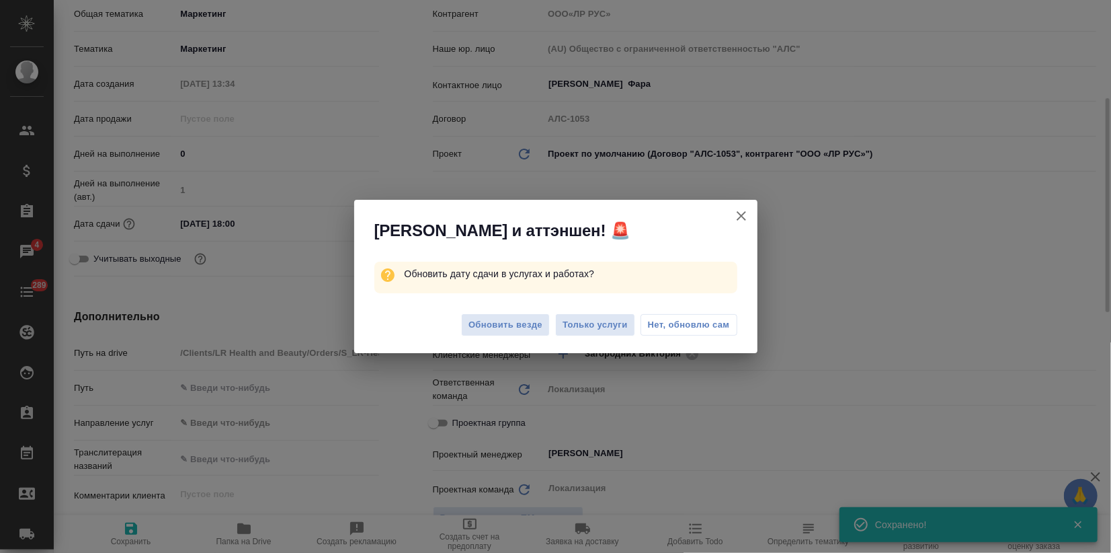
type textarea "x"
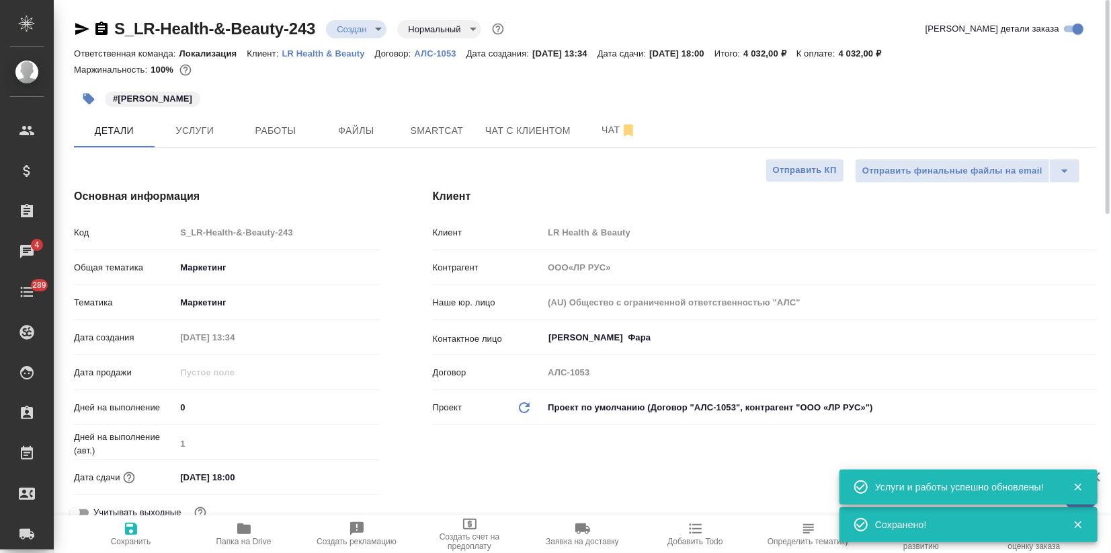
scroll to position [0, 0]
click at [208, 130] on span "Услуги" at bounding box center [195, 130] width 65 height 17
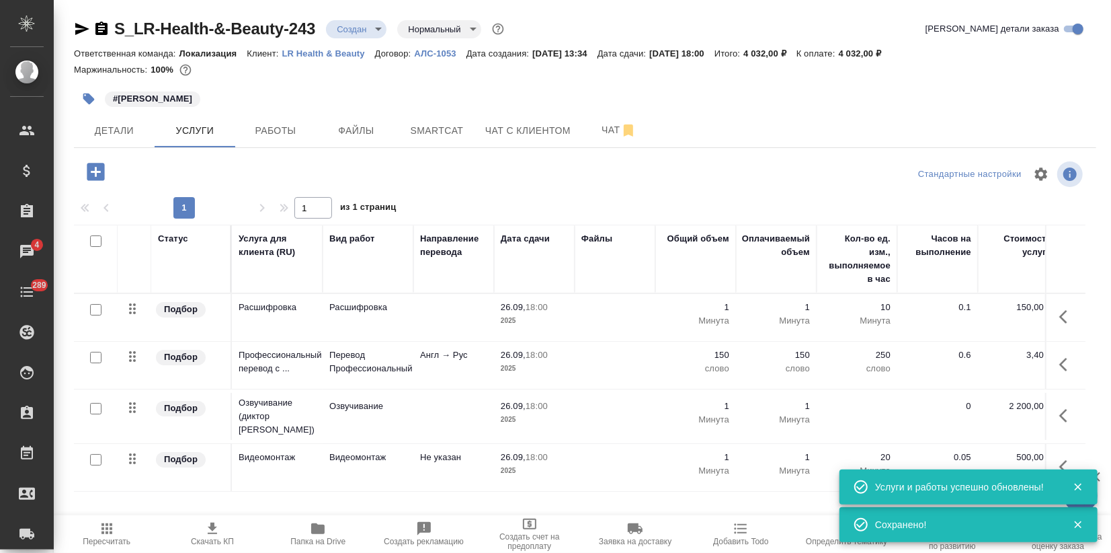
click at [210, 537] on span "Скачать КП" at bounding box center [212, 541] width 43 height 9
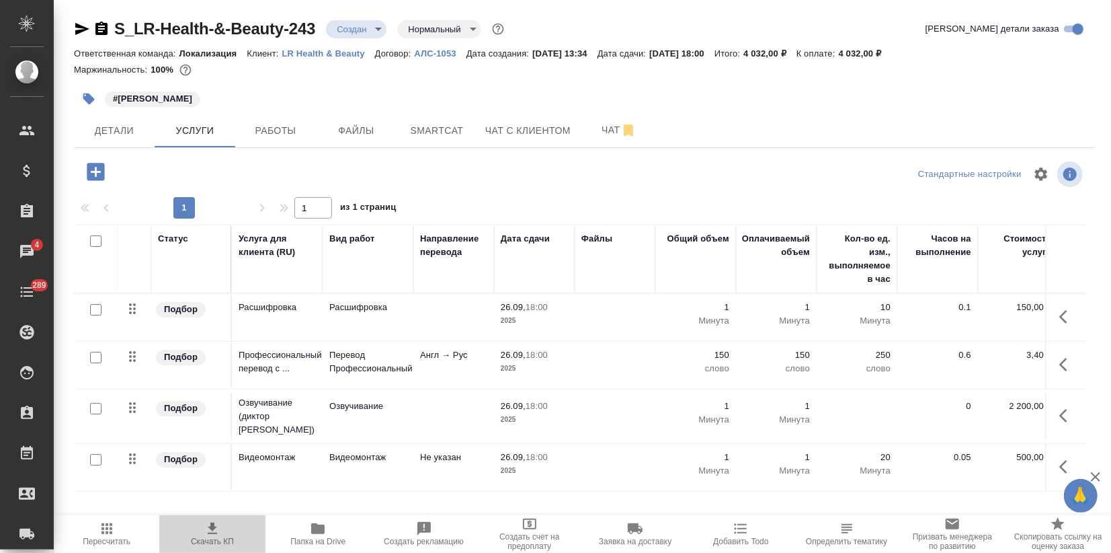
click at [215, 530] on icon "button" at bounding box center [212, 528] width 16 height 16
drag, startPoint x: 872, startPoint y: 53, endPoint x: 910, endPoint y: 55, distance: 37.7
click at [910, 55] on div "Ответственная команда: Локализация Клиент: LR Health & Beauty Договор: АЛС-1053…" at bounding box center [585, 53] width 1023 height 16
copy p "4 032,00"
